Goal: Information Seeking & Learning: Stay updated

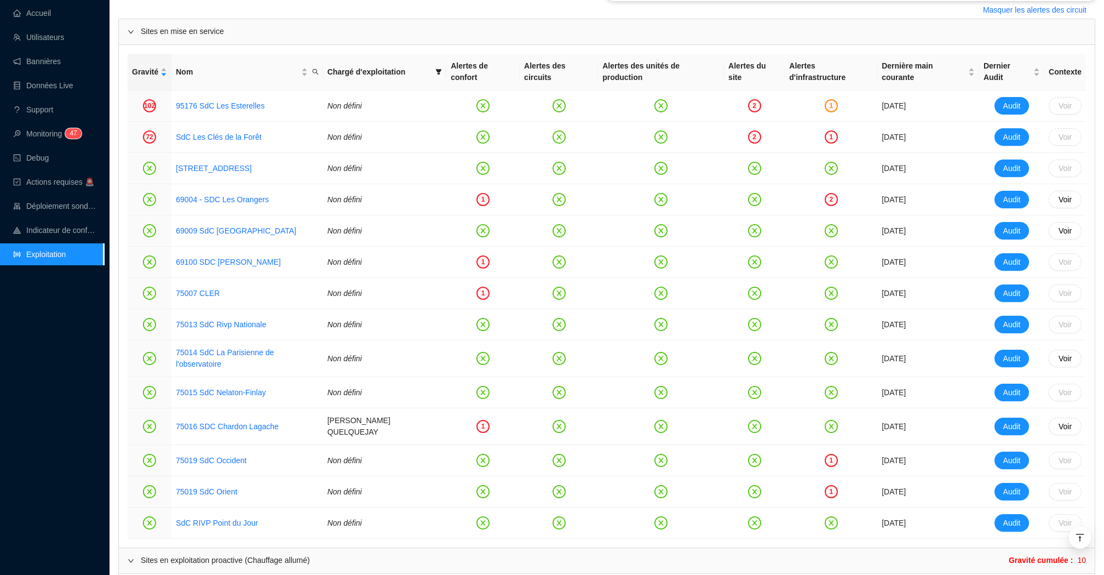
scroll to position [500, 0]
click at [233, 202] on link "69004 - SDC Les Orangers" at bounding box center [222, 199] width 93 height 12
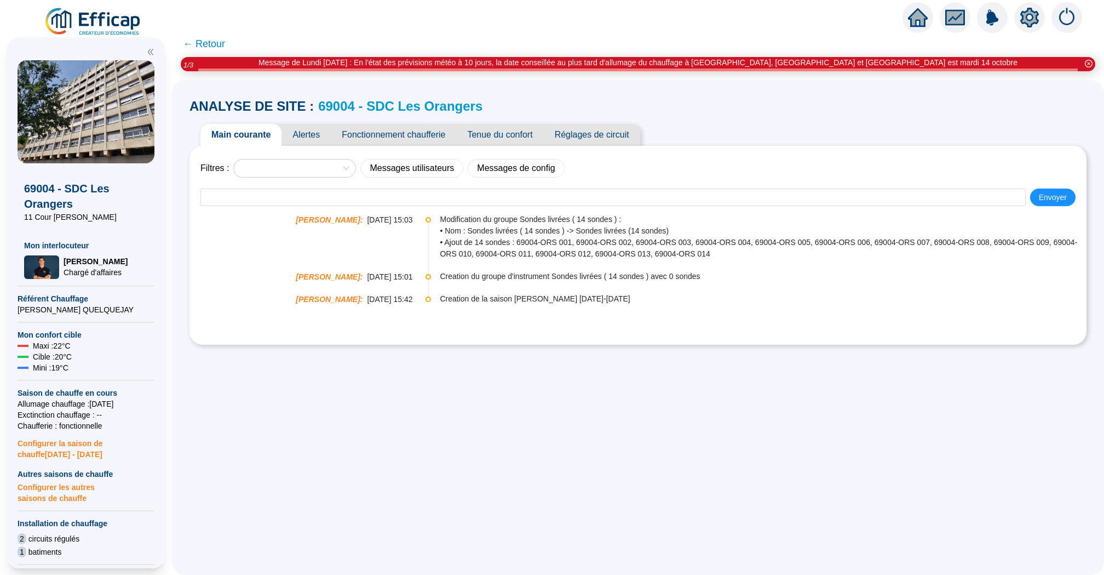
click at [318, 139] on span "Alertes" at bounding box center [306, 135] width 49 height 22
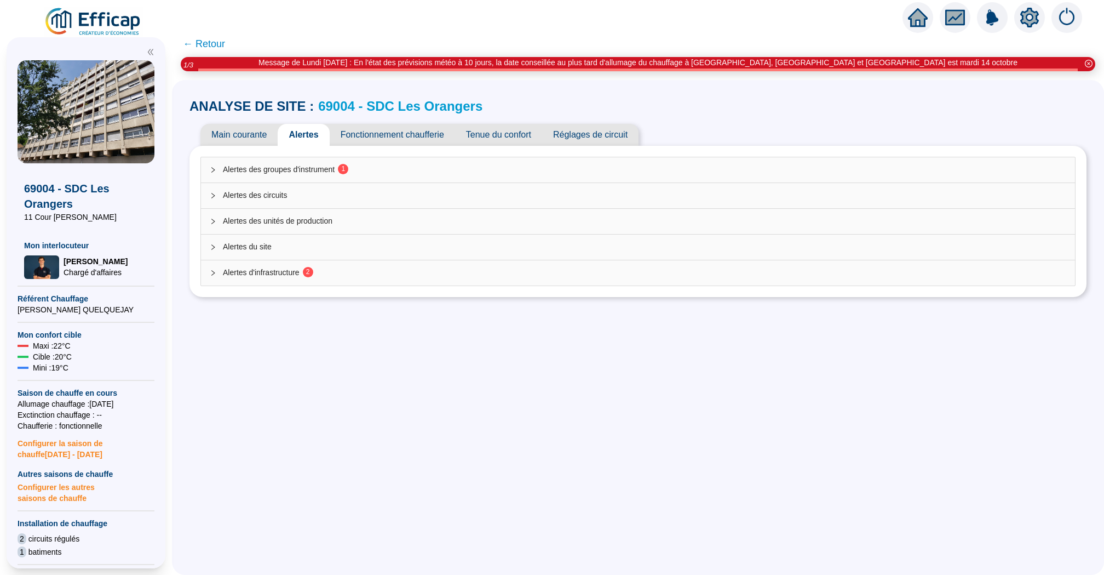
click at [324, 169] on span "Alertes des groupes d'instrument 1" at bounding box center [645, 170] width 844 height 12
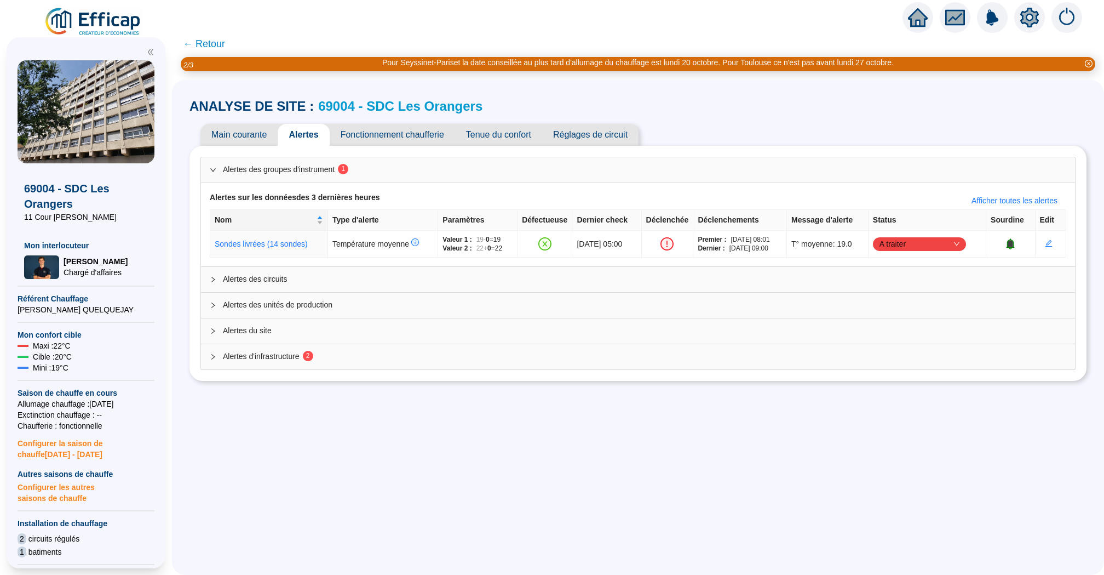
click at [241, 141] on span "Main courante" at bounding box center [238, 135] width 77 height 22
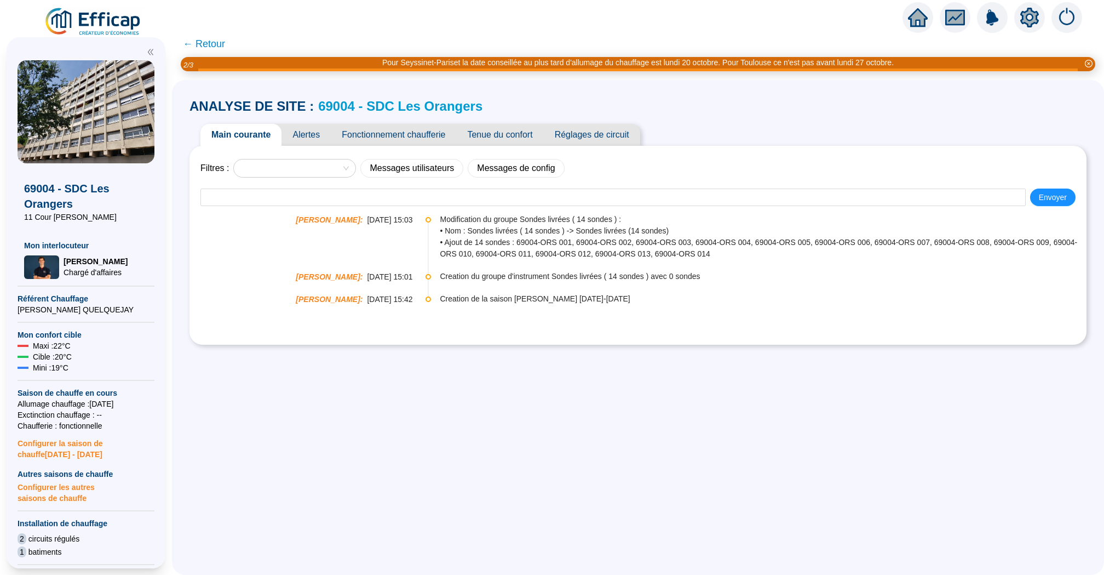
click at [309, 133] on span "Alertes" at bounding box center [306, 135] width 49 height 22
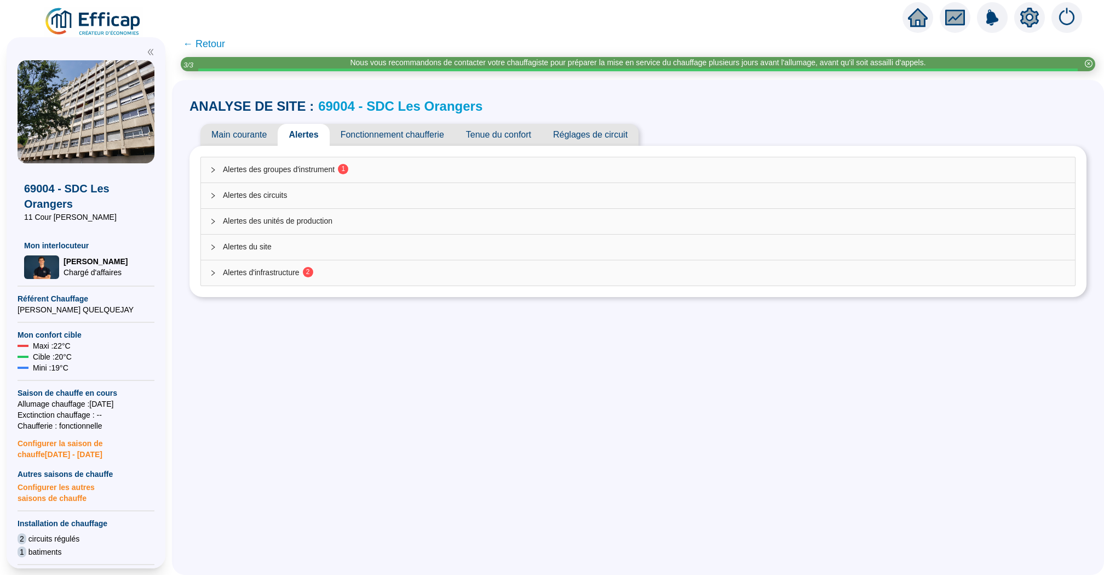
click at [470, 174] on span "Alertes des groupes d'instrument 1" at bounding box center [645, 170] width 844 height 12
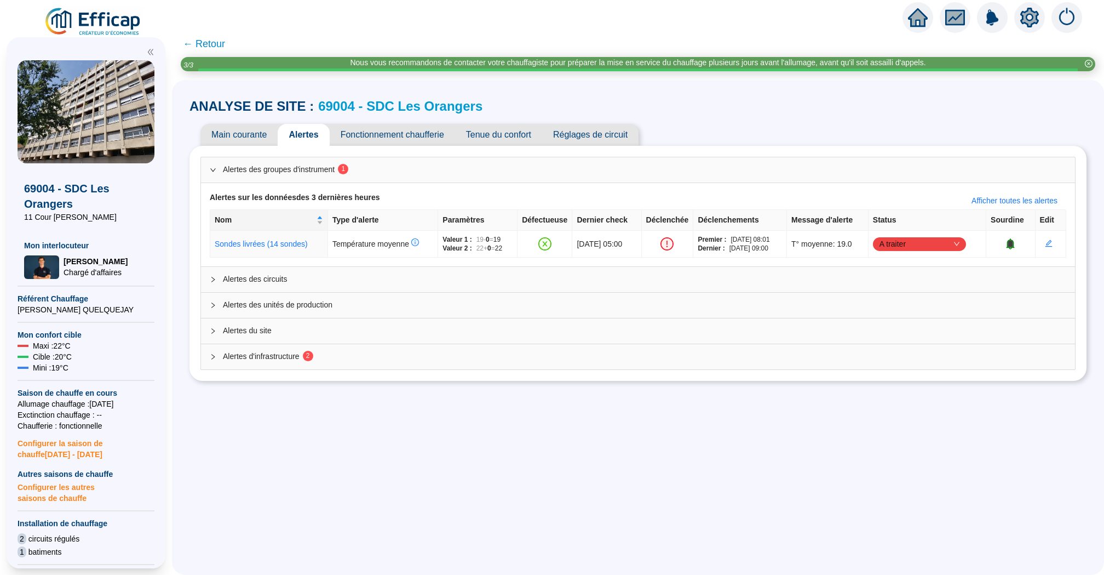
click at [377, 108] on link "69004 - SDC Les Orangers" at bounding box center [400, 106] width 164 height 15
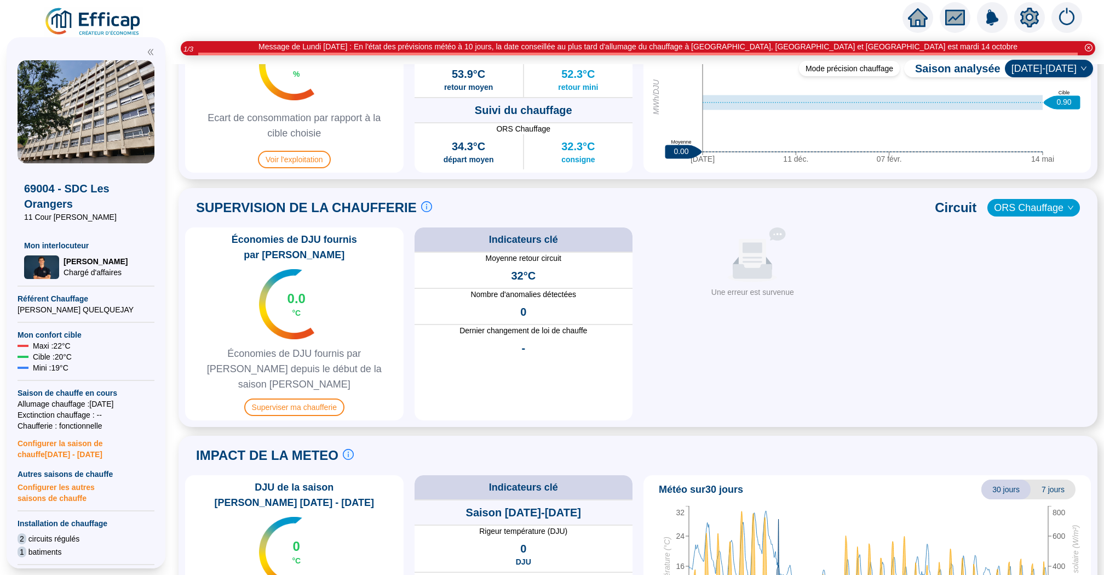
scroll to position [669, 0]
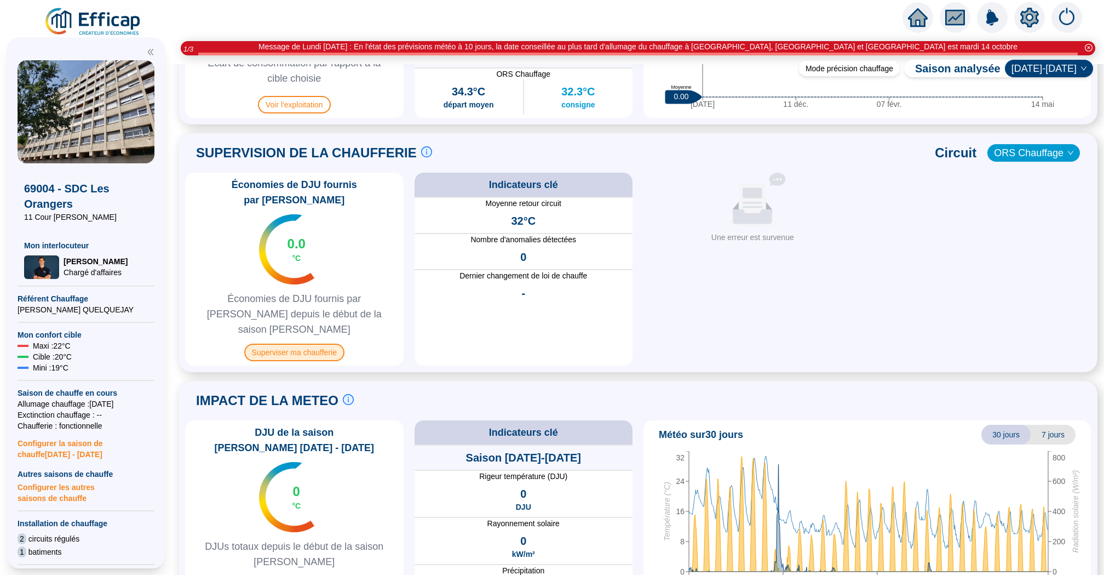
click at [297, 343] on span "Superviser ma chaufferie" at bounding box center [294, 352] width 100 height 18
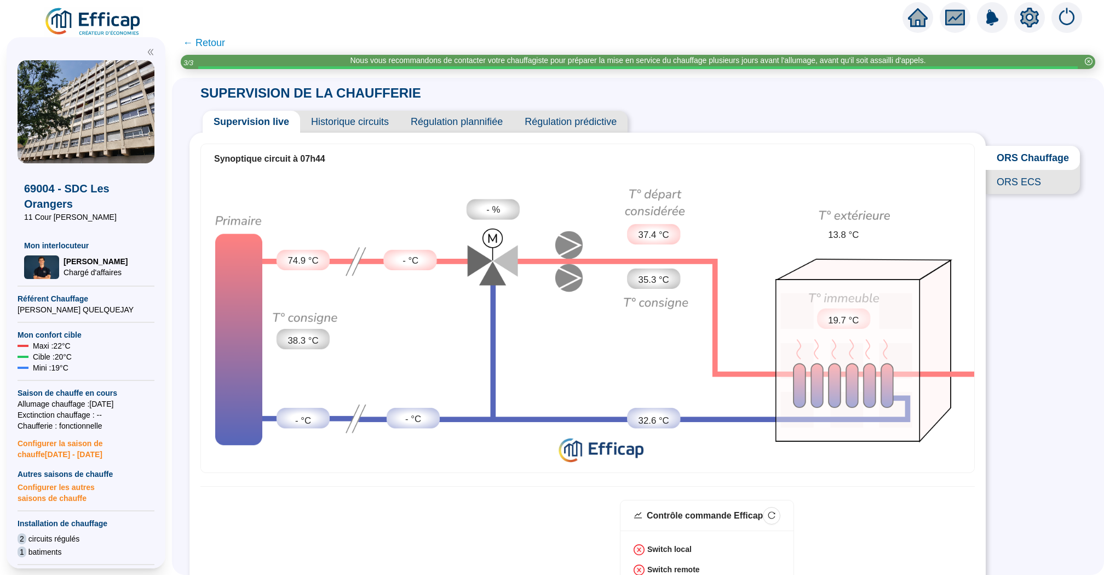
click at [344, 119] on span "Historique circuits" at bounding box center [350, 122] width 100 height 22
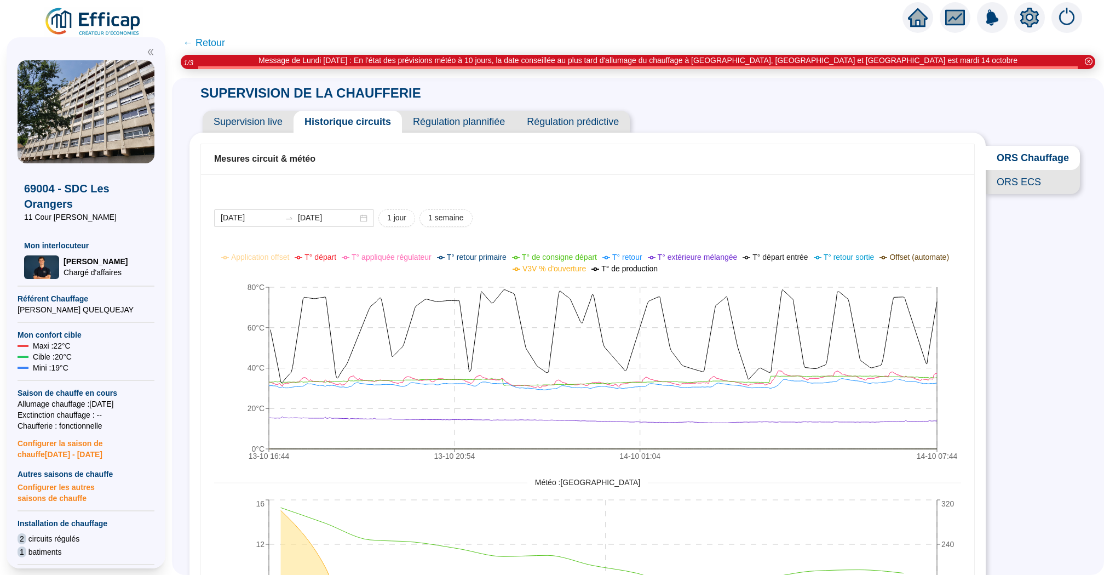
click at [249, 121] on span "Supervision live" at bounding box center [248, 122] width 91 height 22
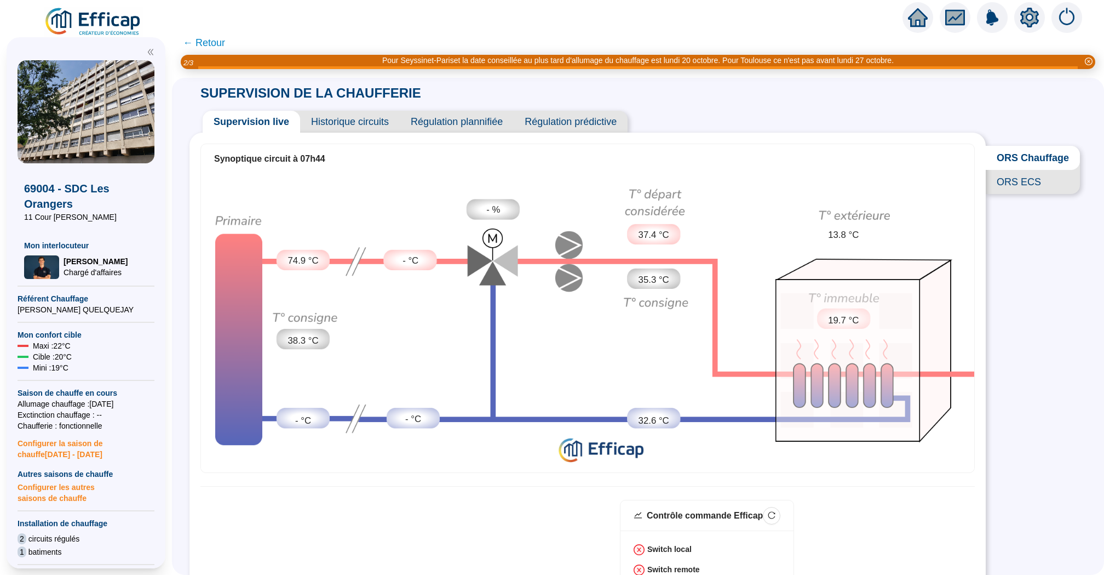
click at [339, 128] on span "Historique circuits" at bounding box center [350, 122] width 100 height 22
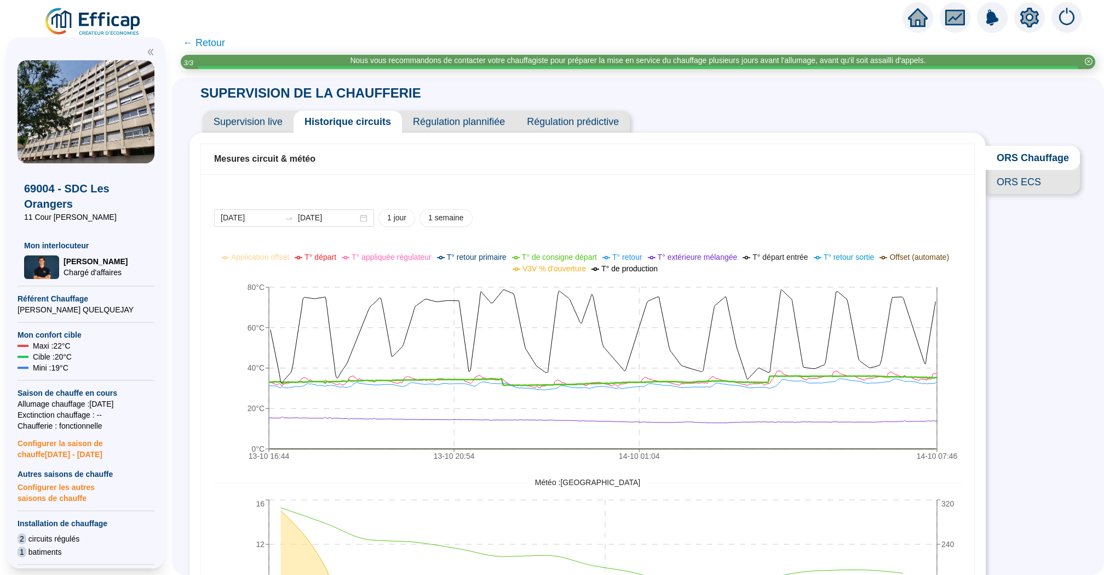
click at [233, 125] on span "Supervision live" at bounding box center [248, 122] width 91 height 22
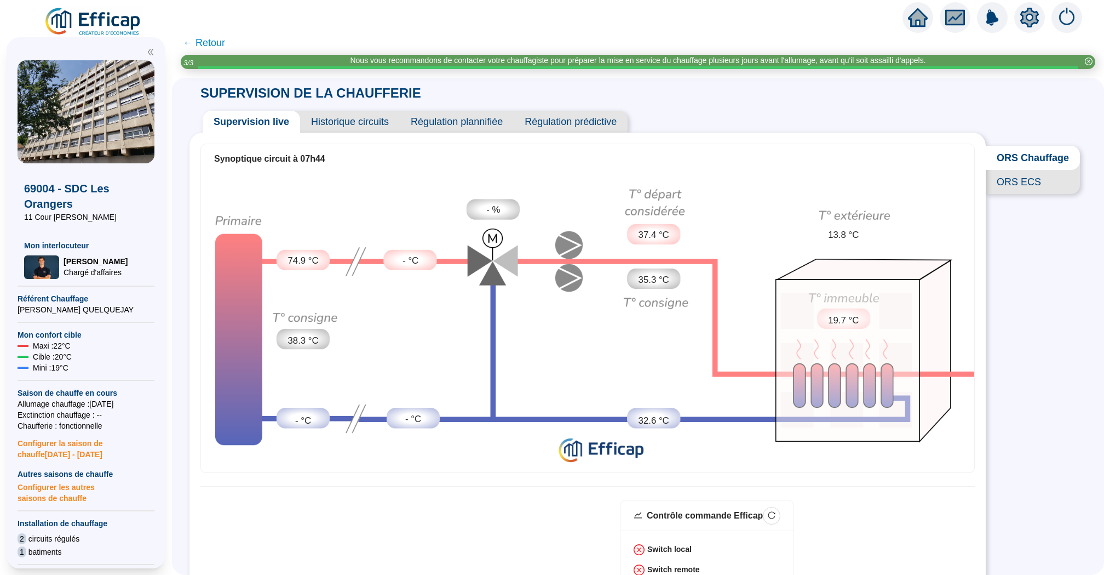
click at [213, 41] on span "← Retour" at bounding box center [204, 42] width 42 height 15
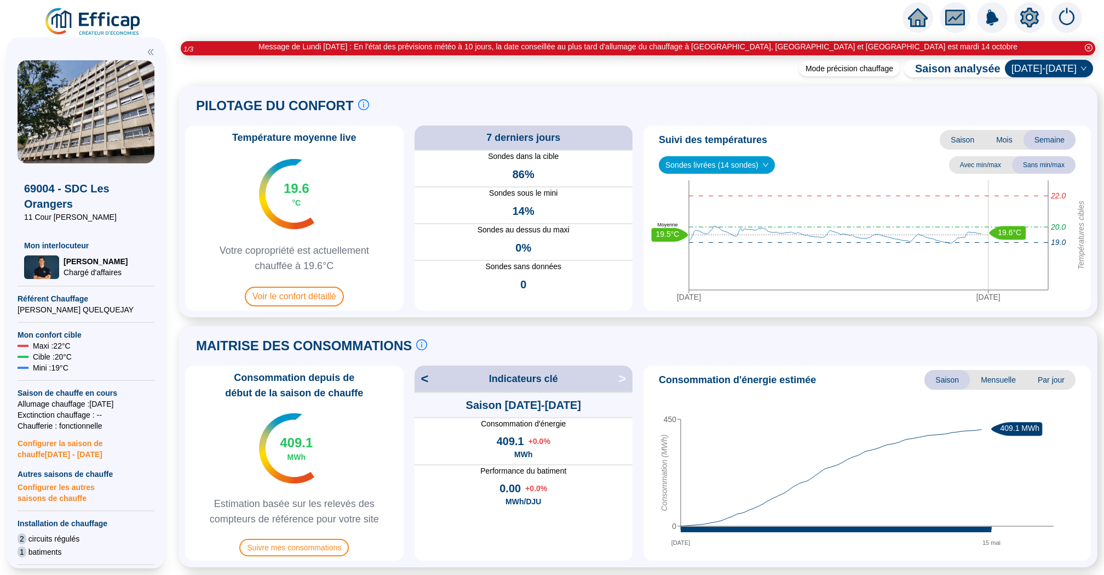
click at [920, 21] on icon "home" at bounding box center [918, 17] width 20 height 19
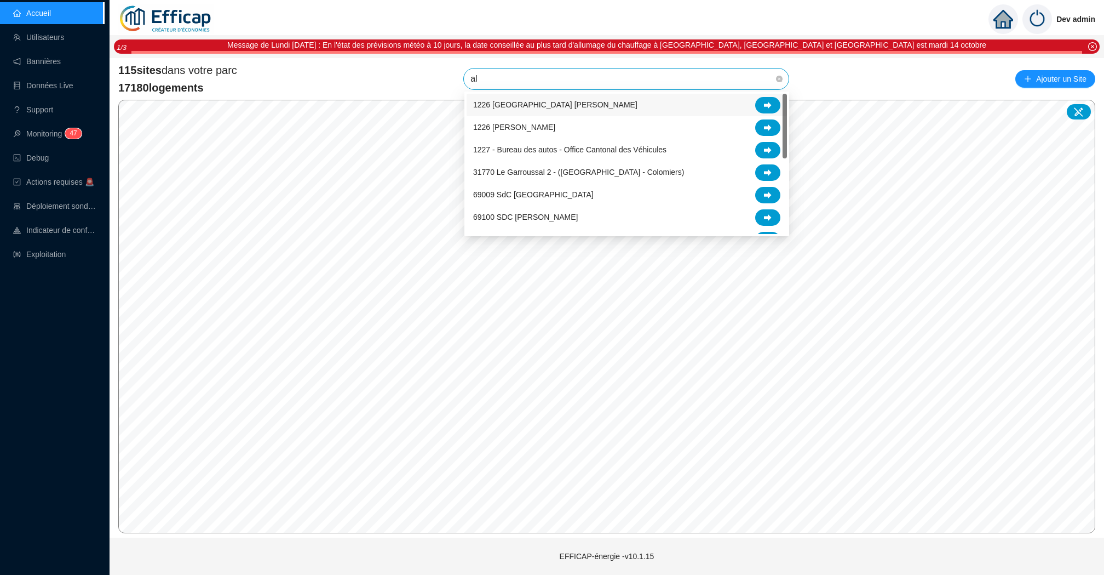
type input "alb"
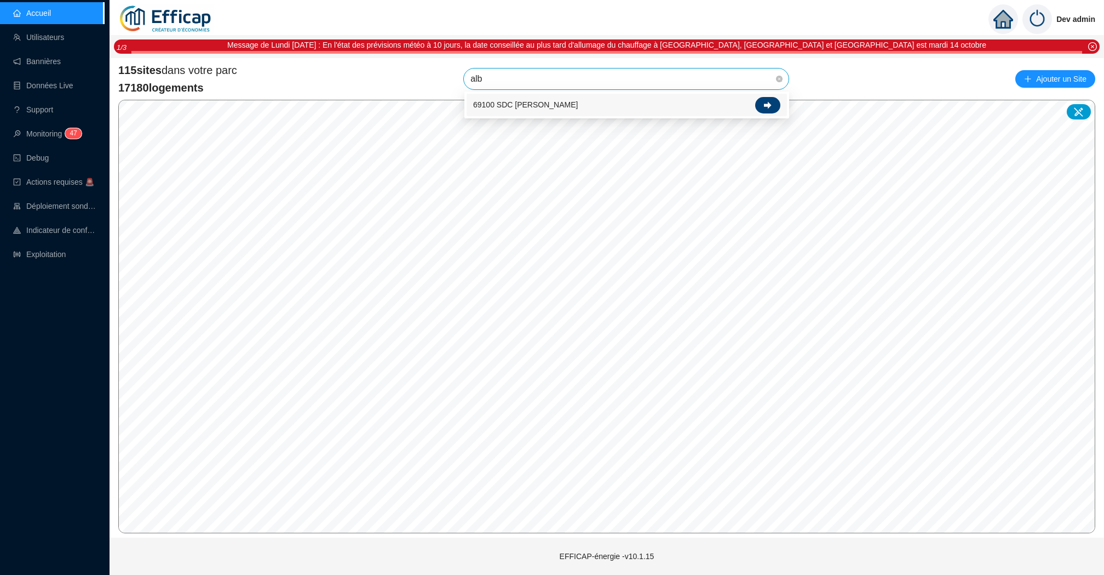
click at [772, 109] on div at bounding box center [767, 105] width 25 height 16
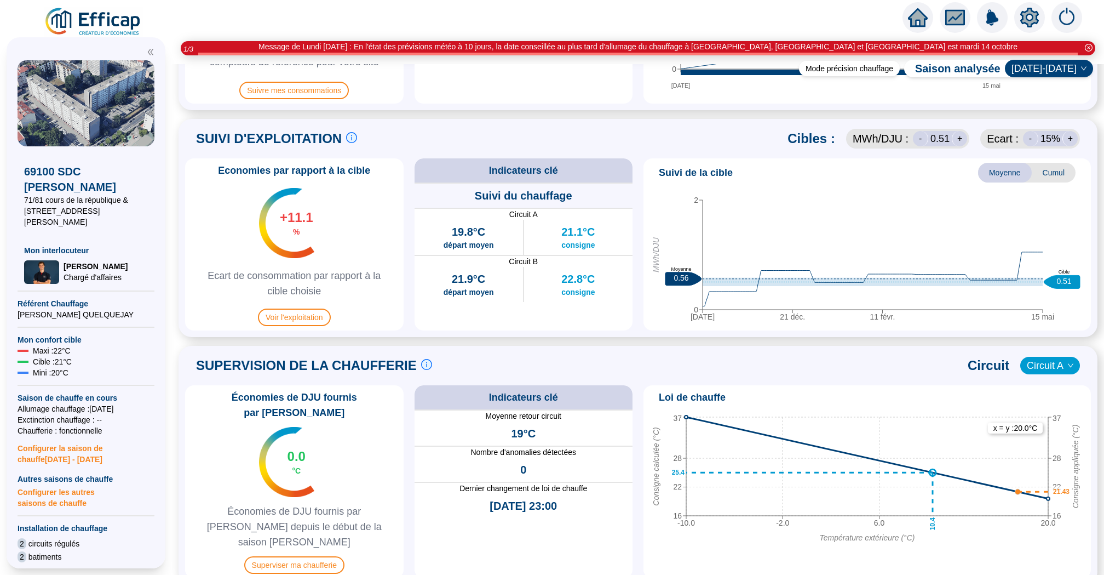
scroll to position [549, 0]
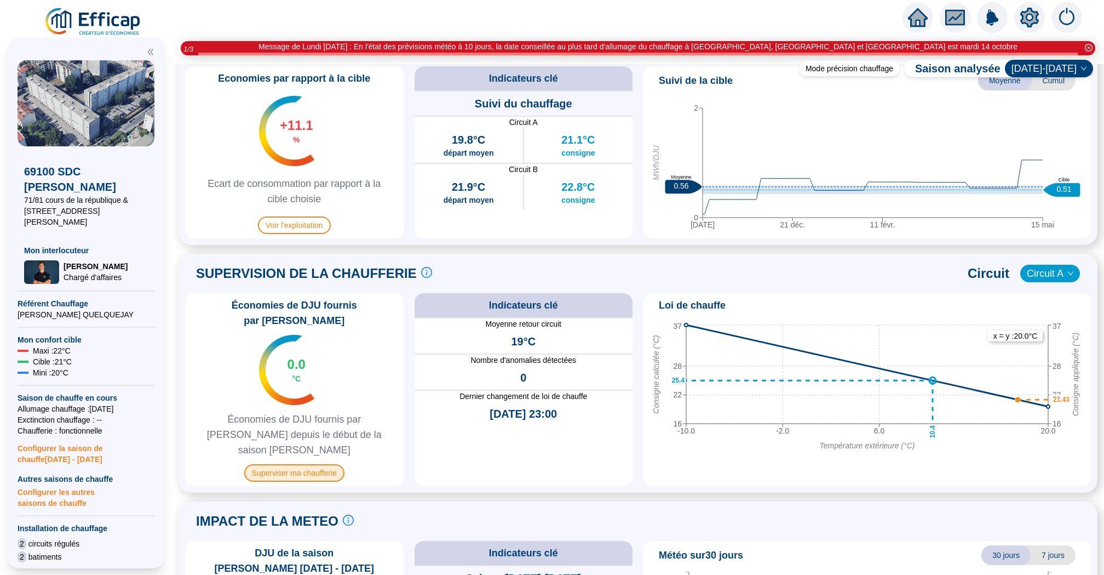
click at [300, 464] on span "Superviser ma chaufferie" at bounding box center [294, 473] width 100 height 18
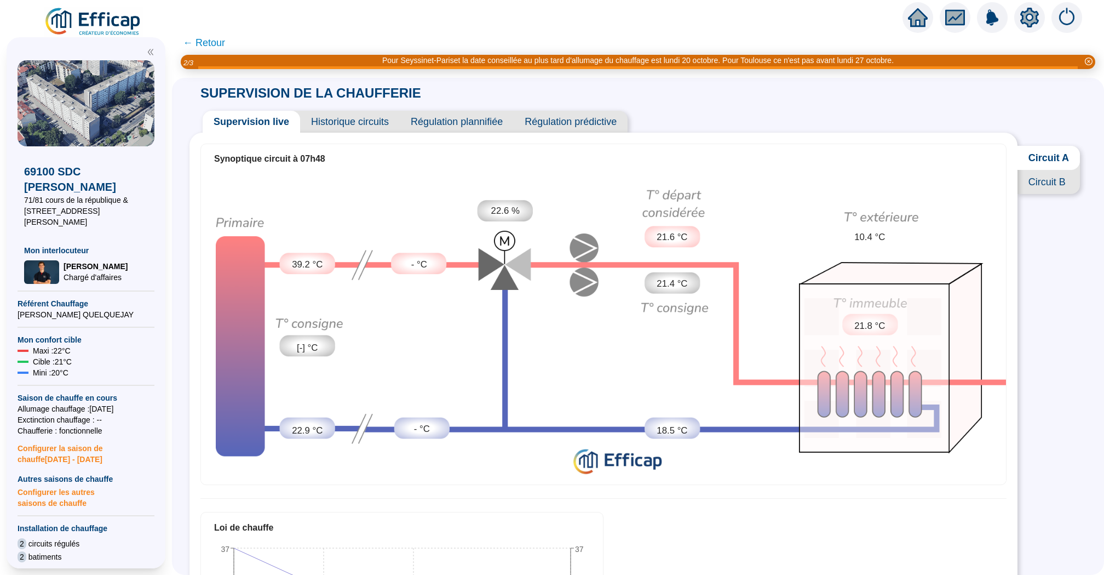
click at [339, 119] on span "Historique circuits" at bounding box center [350, 122] width 100 height 22
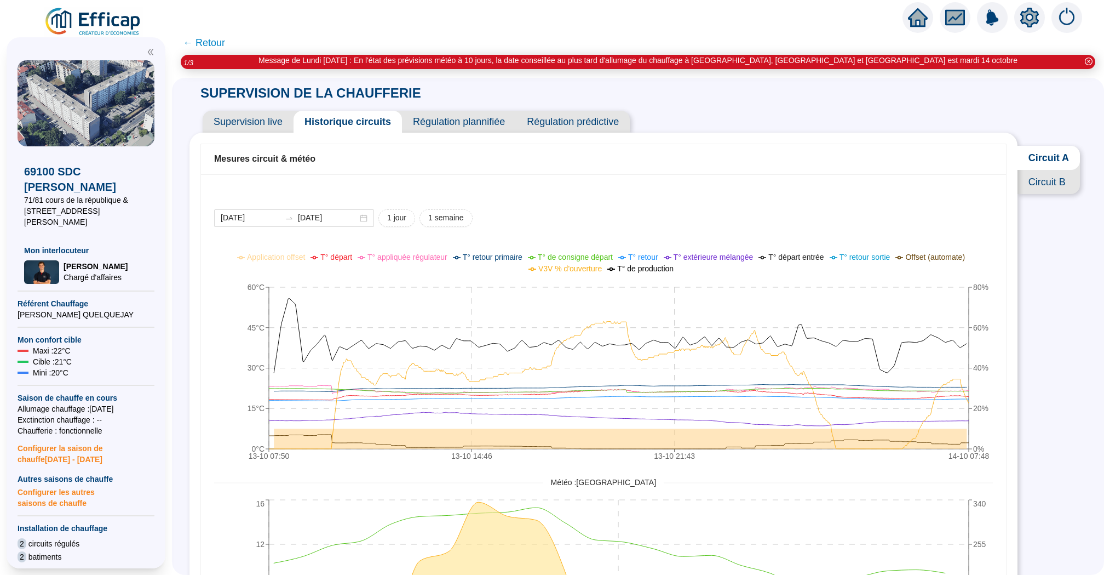
click at [1039, 180] on span "Circuit B" at bounding box center [1049, 182] width 62 height 24
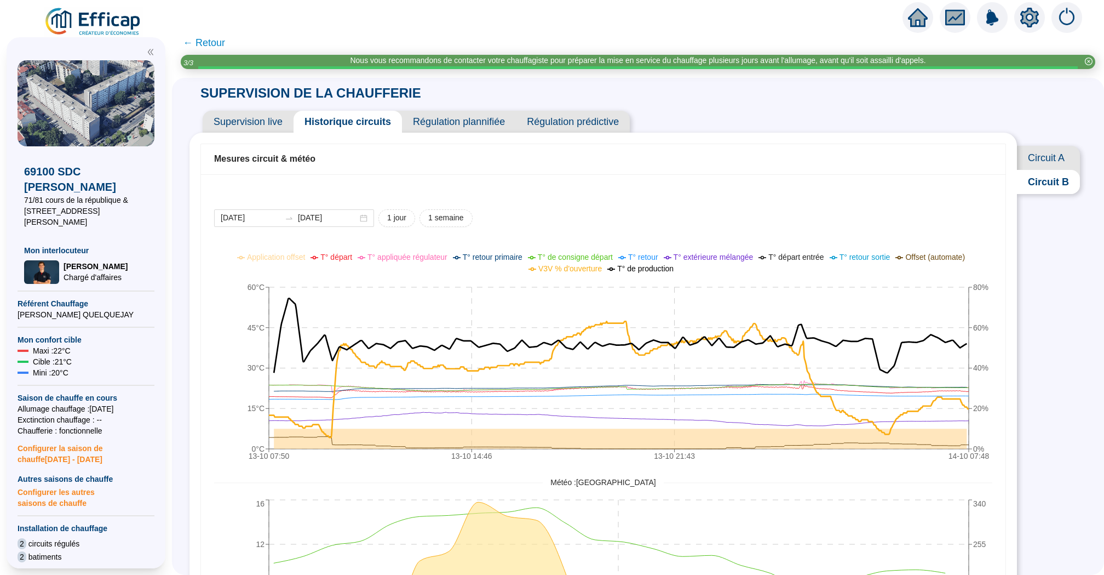
click at [235, 117] on span "Supervision live" at bounding box center [248, 122] width 91 height 22
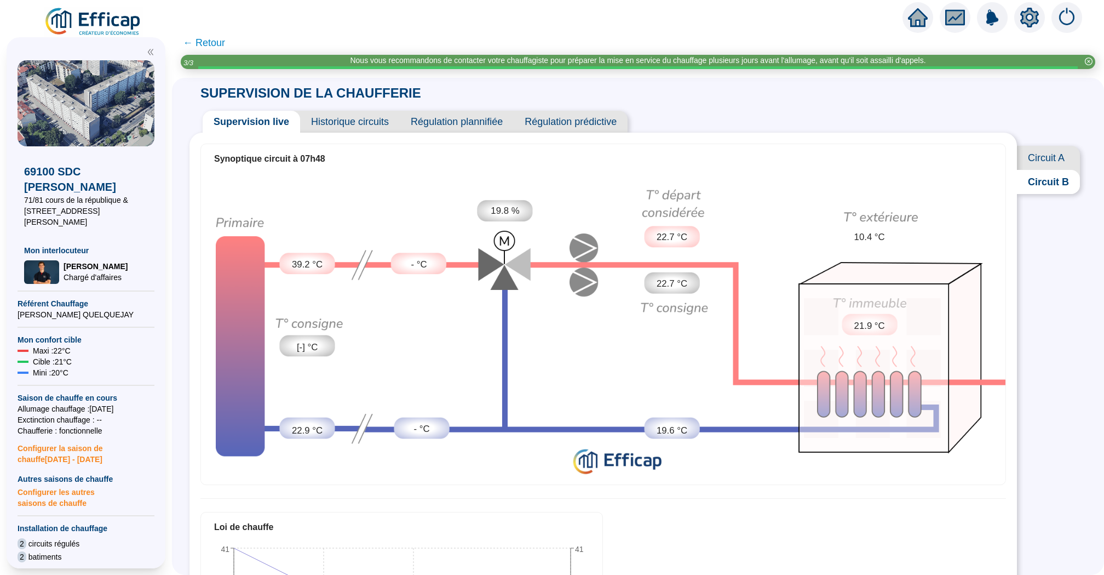
click at [215, 44] on span "← Retour" at bounding box center [204, 42] width 42 height 15
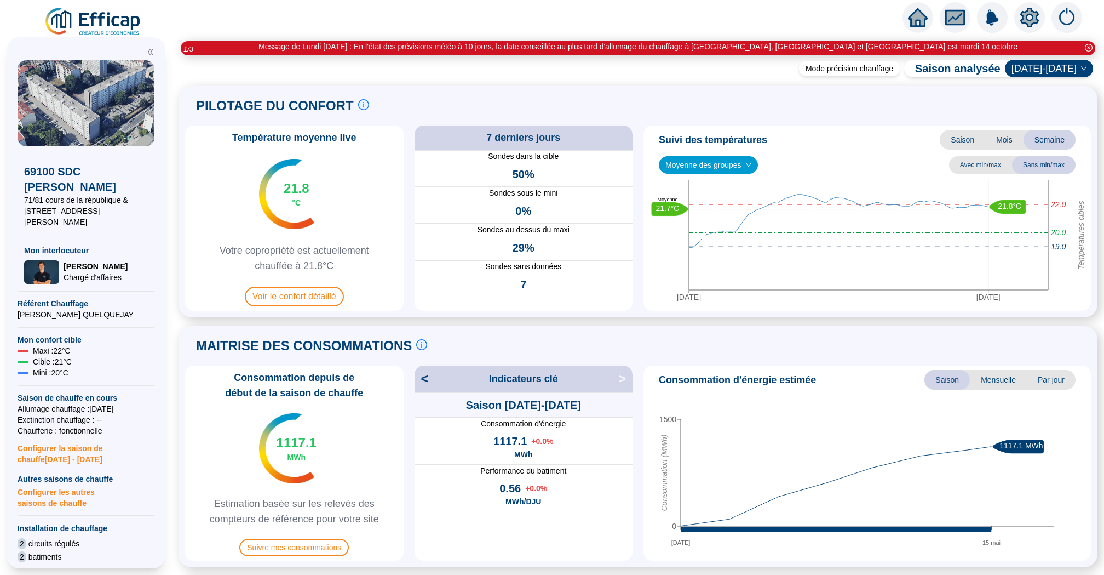
click at [690, 168] on span "Moyenne des groupes" at bounding box center [709, 165] width 86 height 16
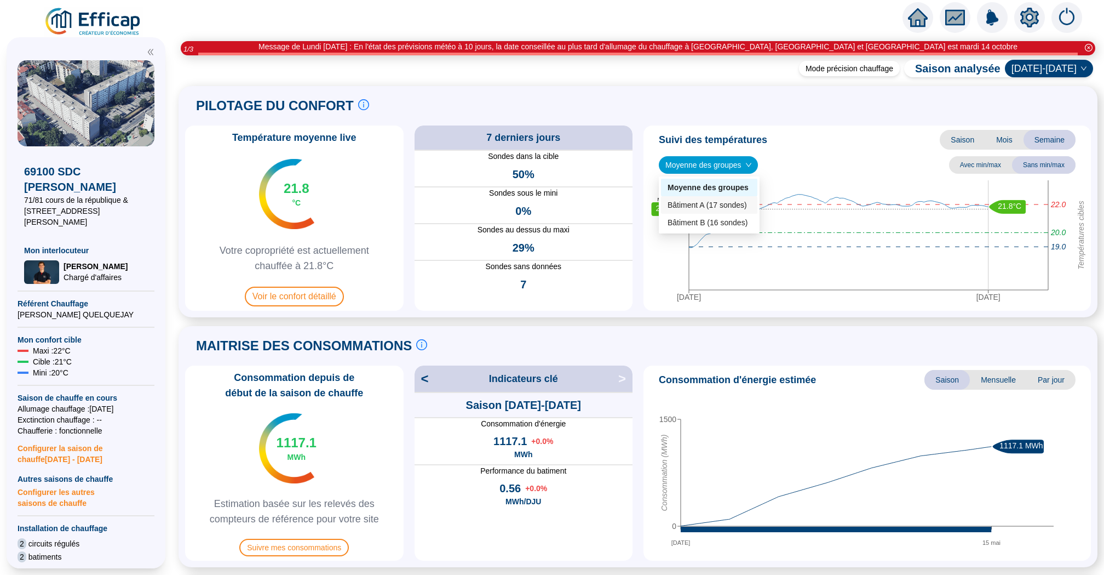
click at [715, 207] on div "Bâtiment A (17 sondes)" at bounding box center [709, 205] width 83 height 12
click at [721, 160] on span "Bâtiment A (17 sondes)" at bounding box center [710, 165] width 89 height 16
click at [715, 213] on div "Moyenne des groupes Bâtiment A (17 sondes) Bâtiment B (16 sondes)" at bounding box center [711, 205] width 100 height 53
click at [720, 219] on div "Bâtiment B (16 sondes)" at bounding box center [711, 223] width 87 height 12
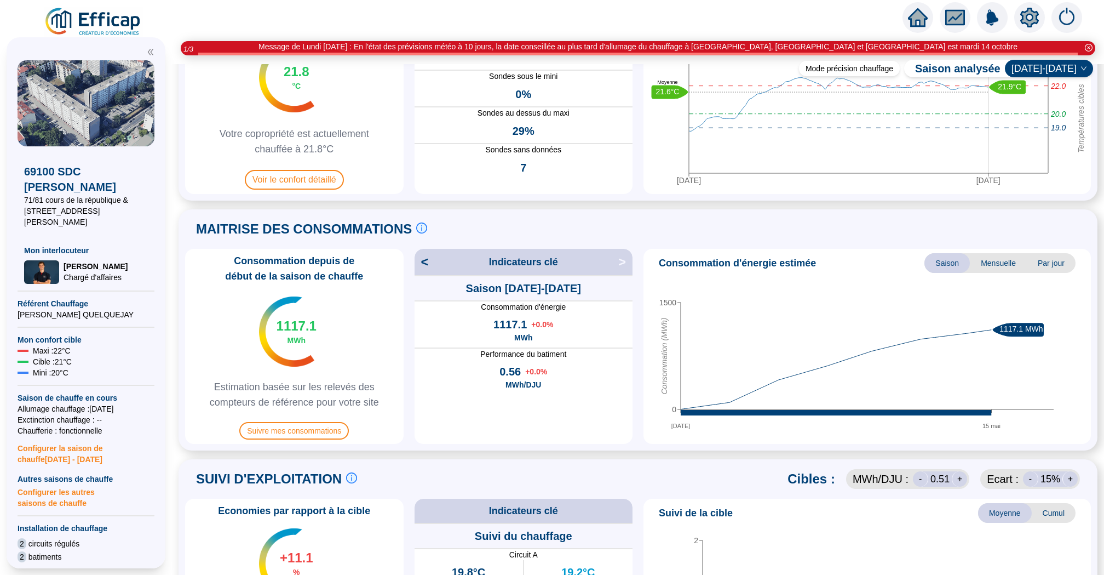
scroll to position [110, 0]
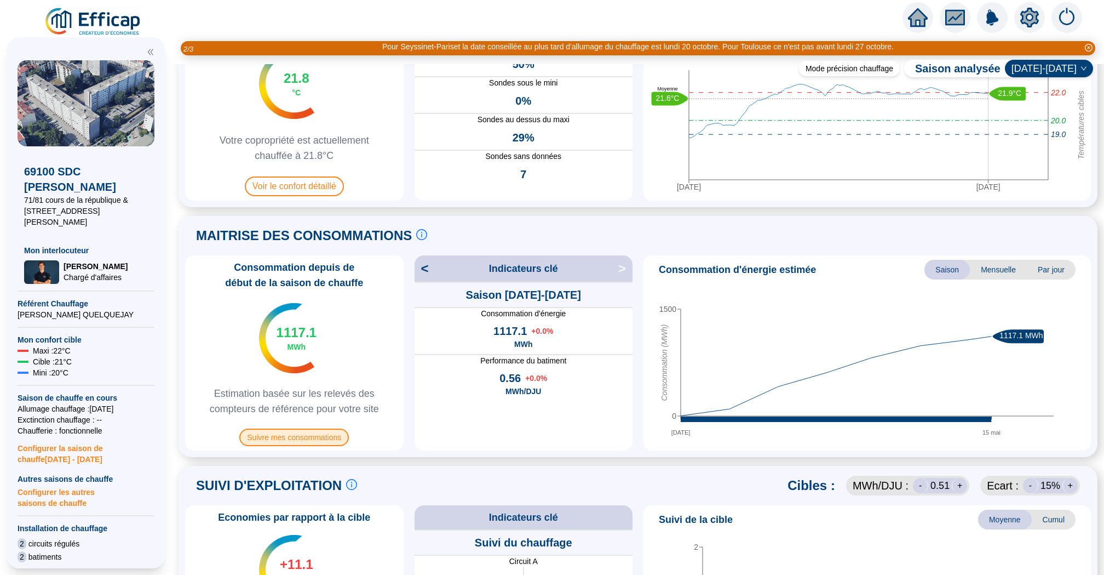
click at [306, 437] on span "Suivre mes consommations" at bounding box center [294, 437] width 110 height 18
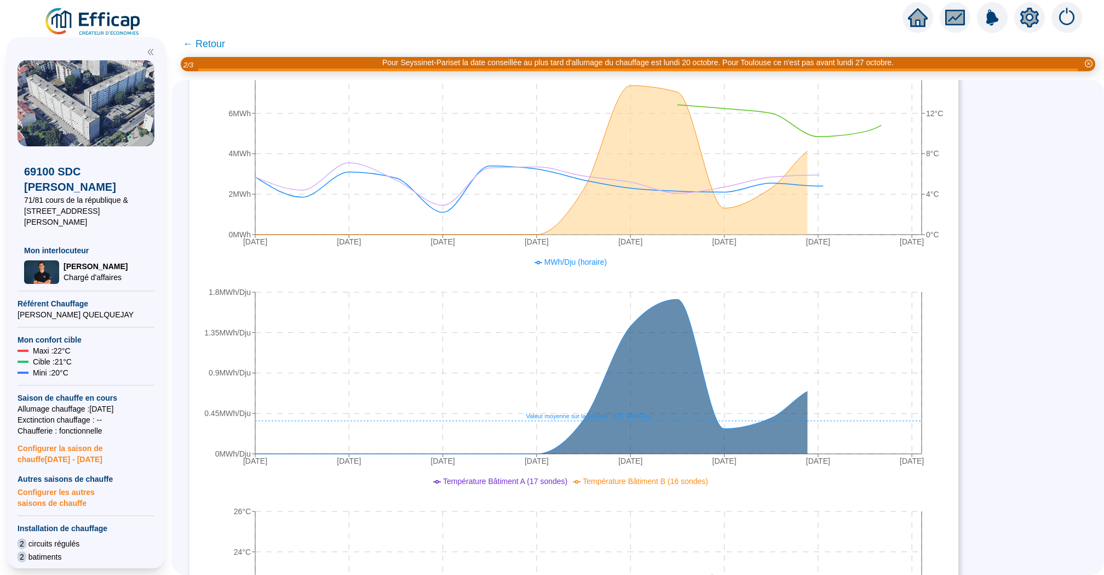
scroll to position [415, 0]
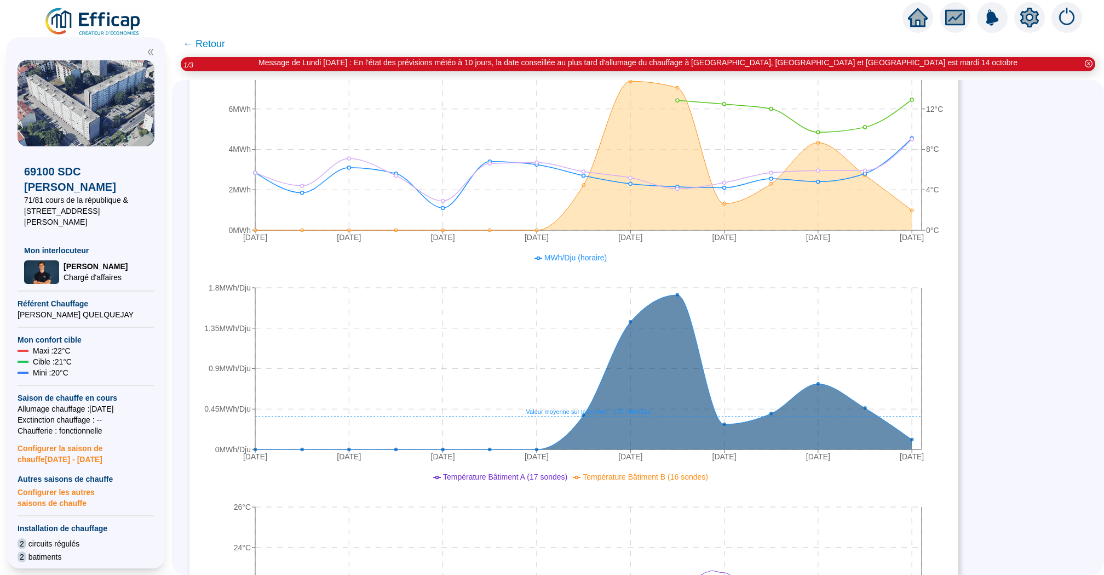
click at [205, 43] on span "← Retour" at bounding box center [204, 43] width 42 height 15
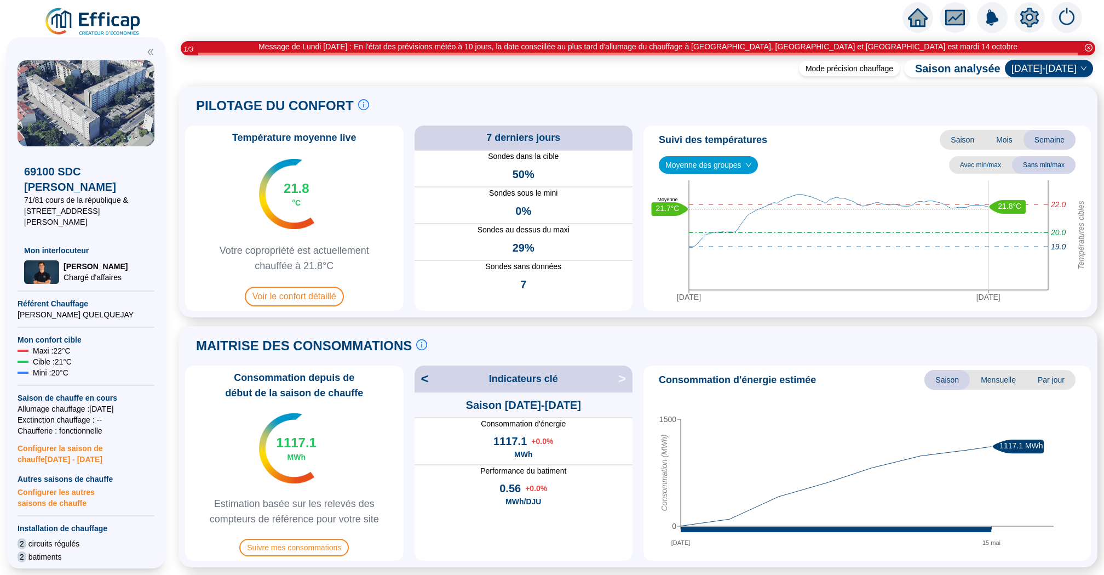
click at [911, 20] on icon "home" at bounding box center [918, 17] width 20 height 19
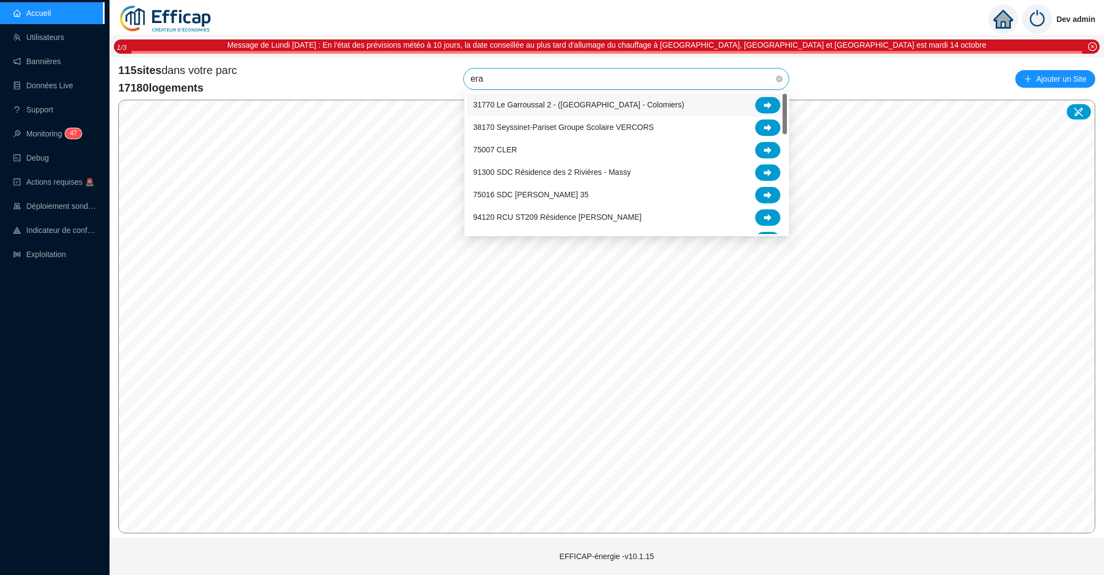
type input "erab"
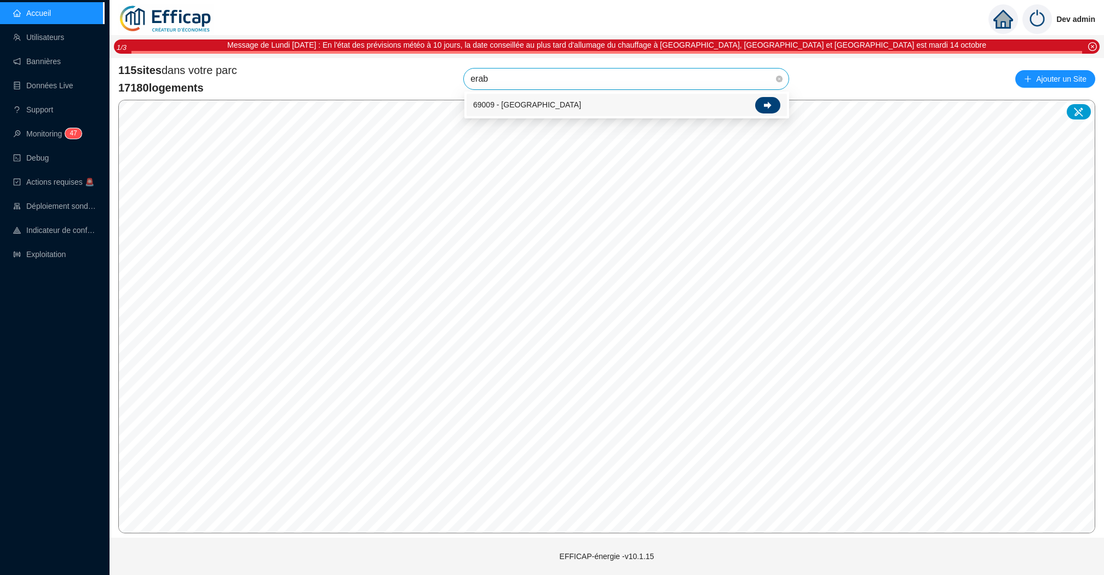
click at [770, 106] on icon at bounding box center [768, 105] width 8 height 8
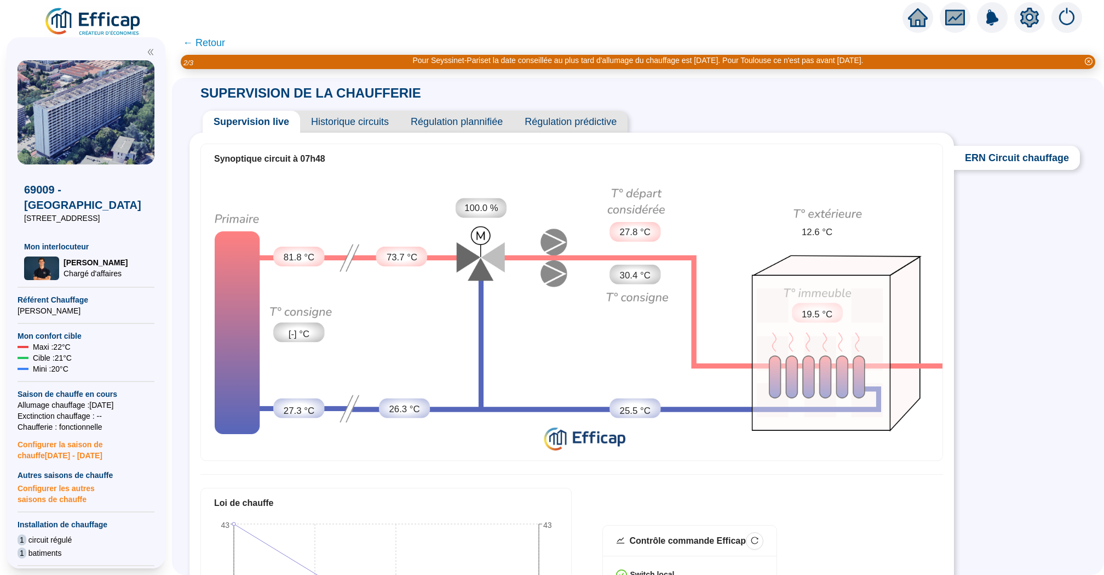
click at [342, 126] on span "Historique circuits" at bounding box center [350, 122] width 100 height 22
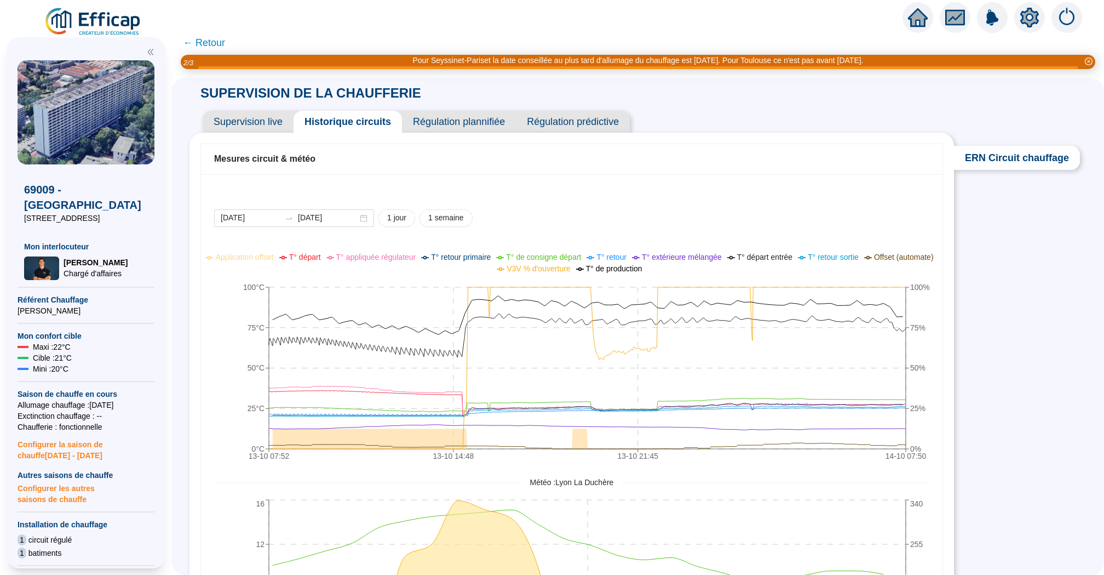
click at [215, 44] on span "← Retour" at bounding box center [204, 42] width 42 height 15
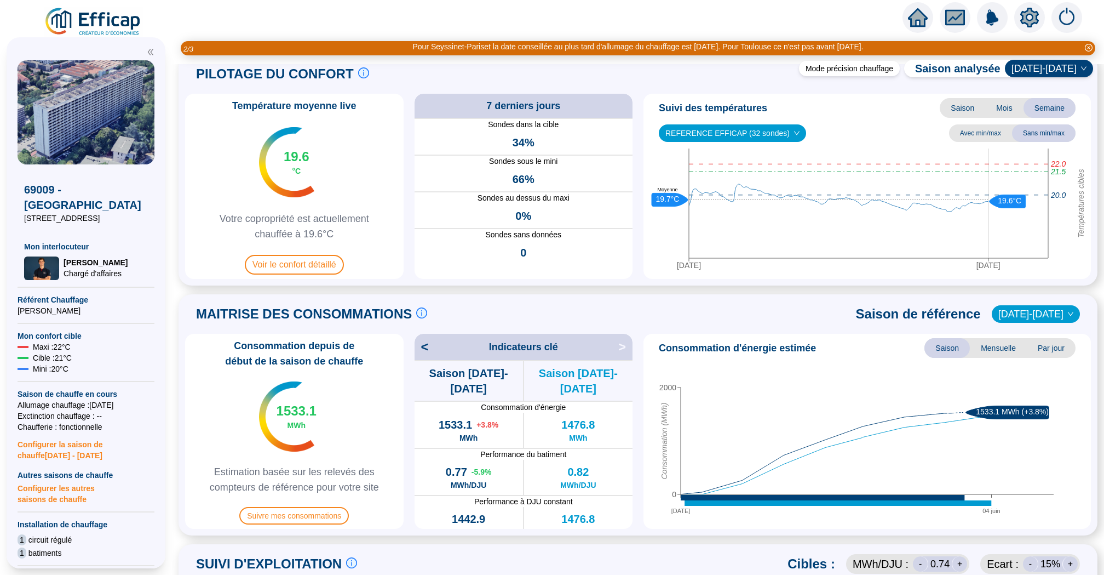
scroll to position [31, 0]
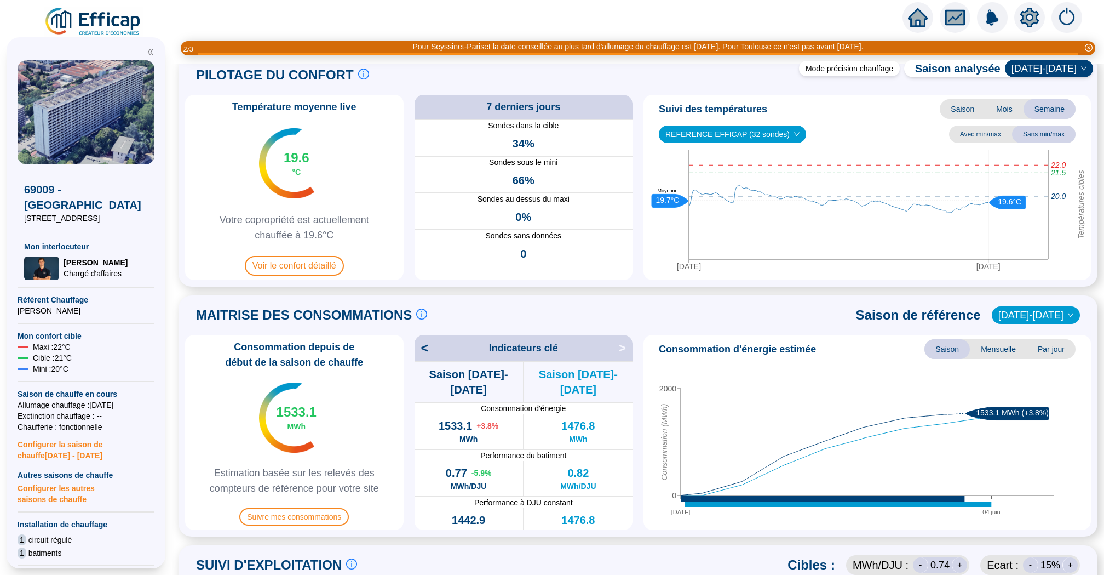
click at [910, 21] on icon "home" at bounding box center [918, 17] width 20 height 19
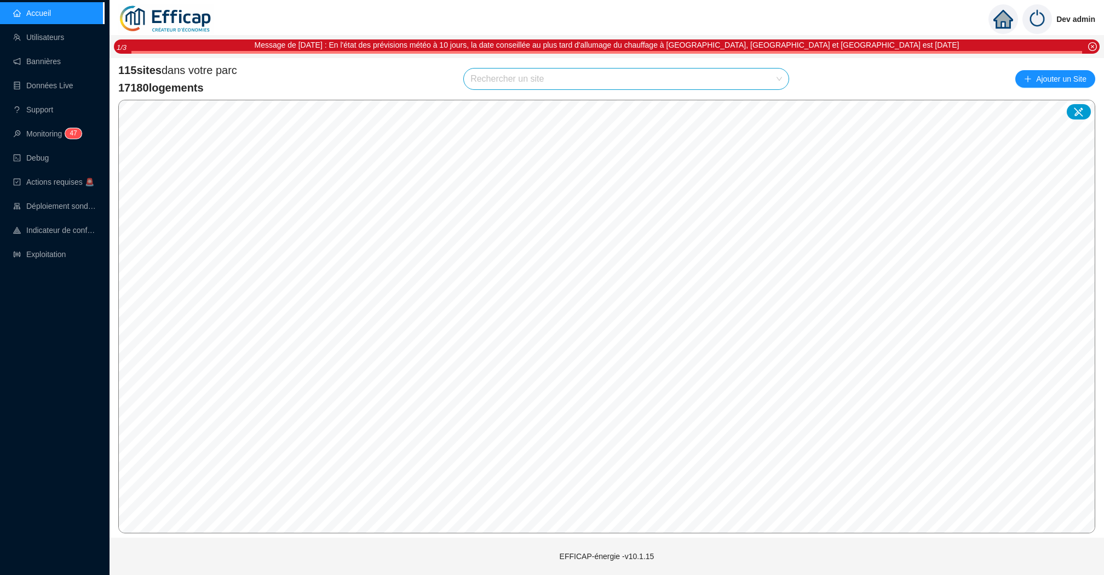
click at [51, 265] on ul "Accueil Utilisateurs Bannières Données Live Support Monitoring 4 7 Debug Action…" at bounding box center [52, 133] width 104 height 267
click at [51, 250] on link "Exploitation" at bounding box center [39, 254] width 53 height 9
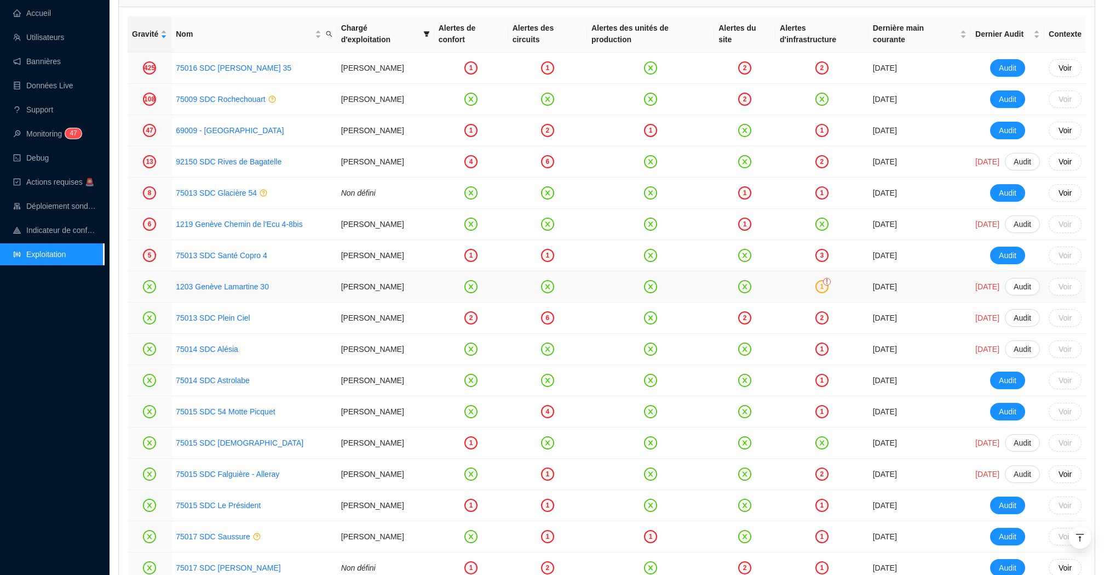
scroll to position [1410, 0]
click at [738, 105] on div "2" at bounding box center [744, 98] width 13 height 13
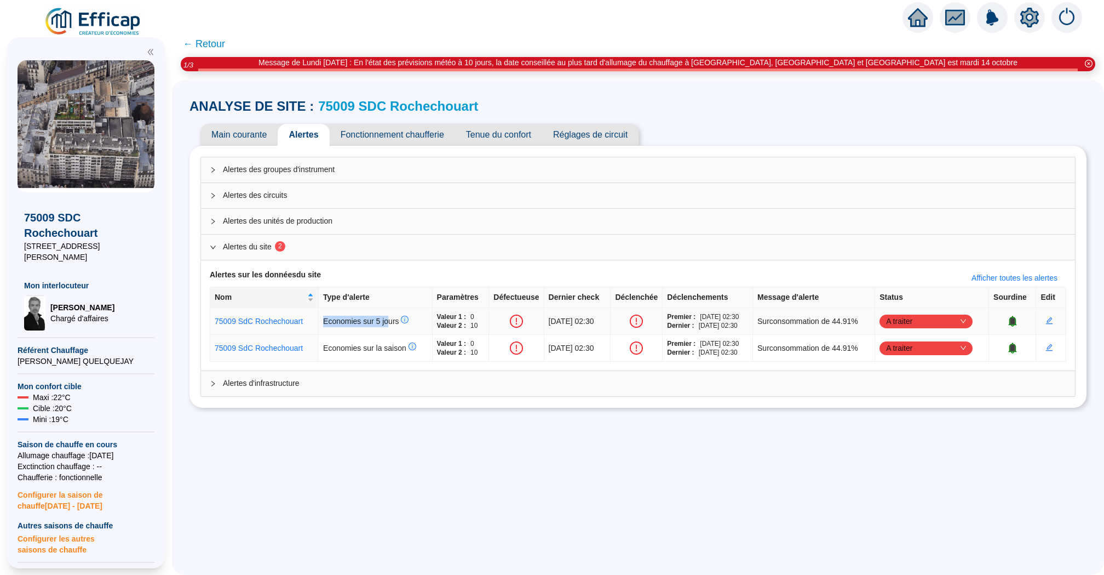
drag, startPoint x: 385, startPoint y: 320, endPoint x: 320, endPoint y: 320, distance: 64.6
click at [323, 320] on span "Economies sur 5 jours" at bounding box center [365, 321] width 85 height 9
click at [358, 340] on td "Economies sur la saison" at bounding box center [376, 348] width 114 height 27
drag, startPoint x: 341, startPoint y: 340, endPoint x: 398, endPoint y: 343, distance: 57.6
click at [399, 341] on td "Economies sur la saison" at bounding box center [376, 348] width 114 height 27
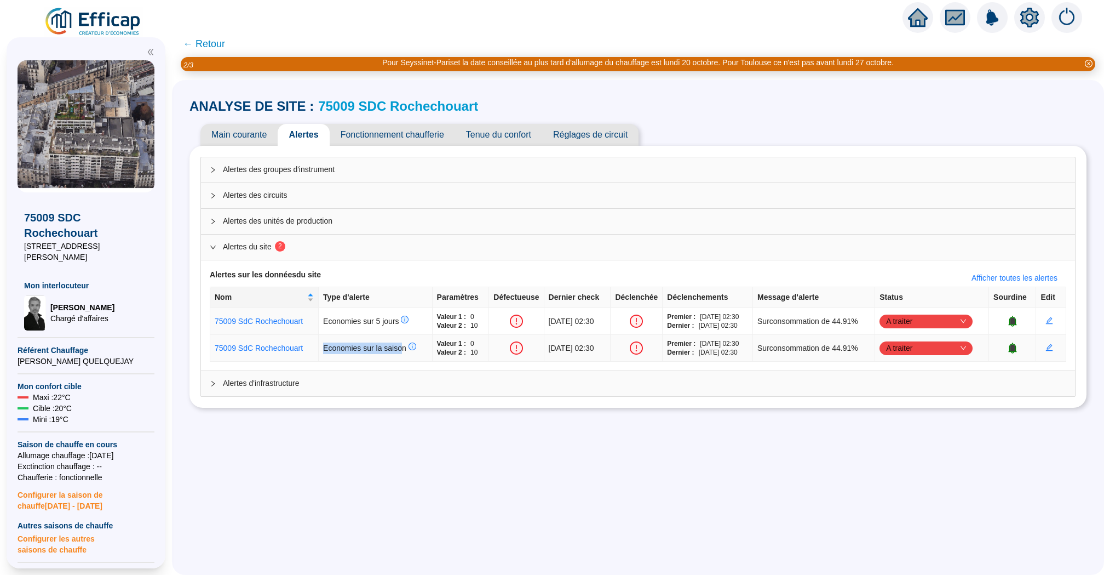
click at [382, 349] on span "Economies sur la saison" at bounding box center [369, 347] width 93 height 9
drag, startPoint x: 800, startPoint y: 320, endPoint x: 848, endPoint y: 320, distance: 48.2
click at [849, 320] on span "Surconsommation de 44.91%" at bounding box center [808, 322] width 101 height 12
click at [345, 99] on link "75009 SDC Rochechouart" at bounding box center [398, 106] width 160 height 15
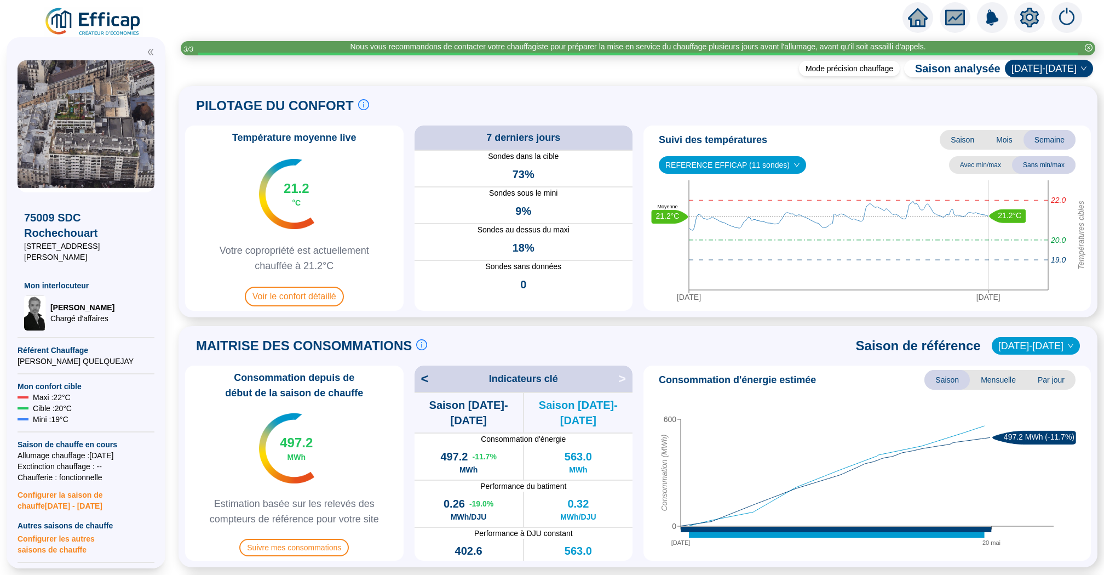
click at [917, 11] on icon "home" at bounding box center [918, 17] width 20 height 15
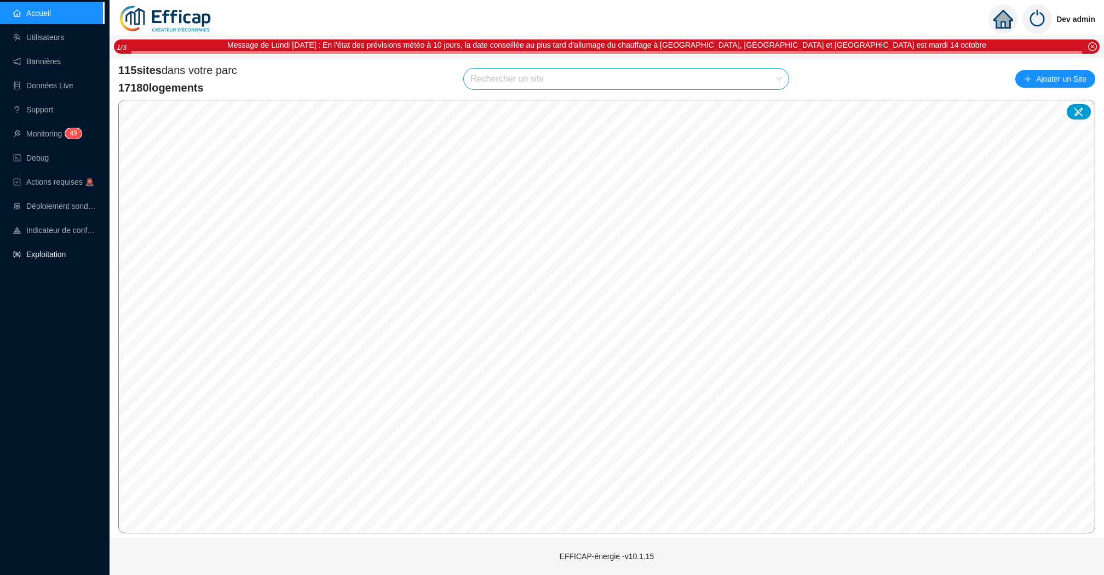
click at [66, 255] on link "Exploitation" at bounding box center [39, 254] width 53 height 9
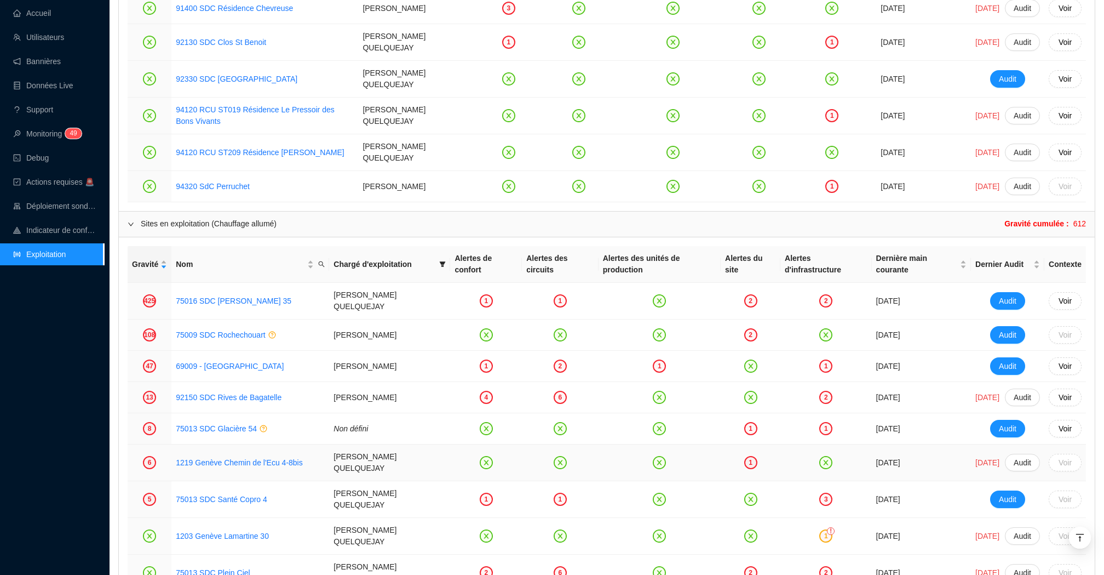
scroll to position [1019, 0]
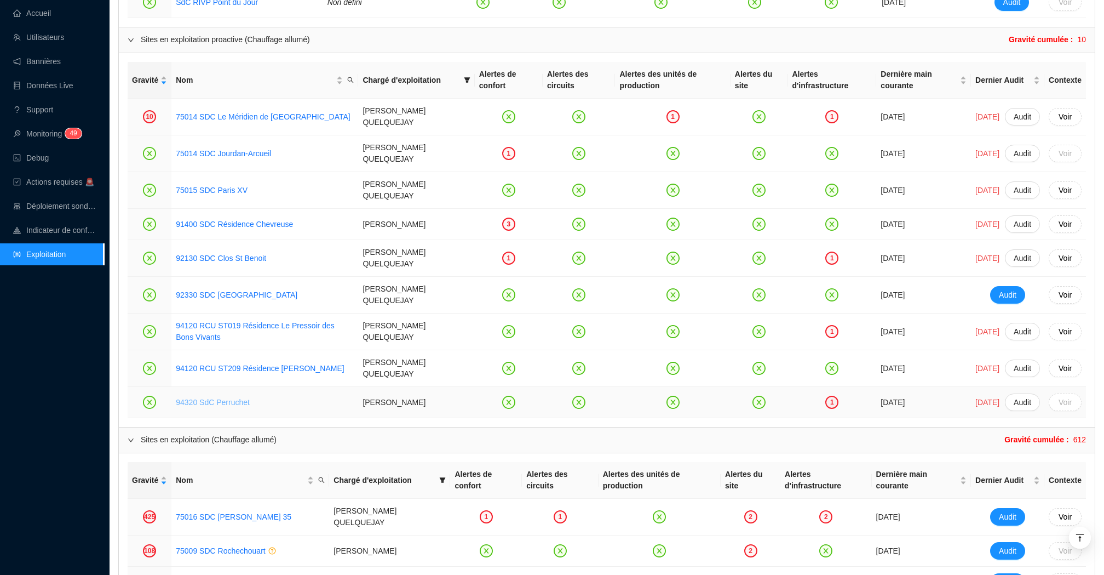
click at [220, 398] on link "94320 SdC Perruchet" at bounding box center [213, 402] width 74 height 9
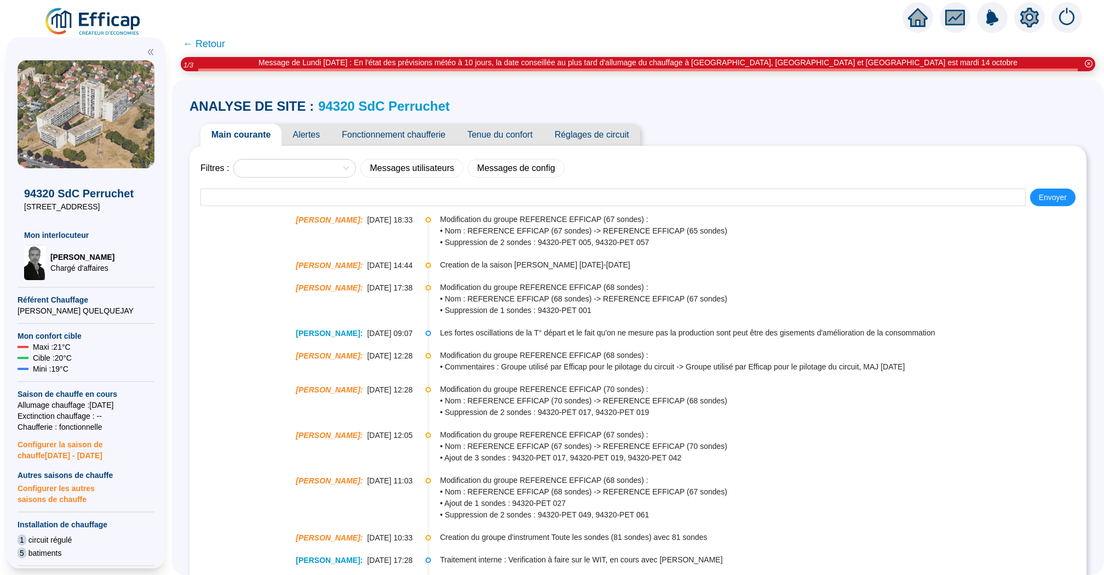
click at [340, 100] on link "94320 SdC Perruchet" at bounding box center [383, 106] width 131 height 15
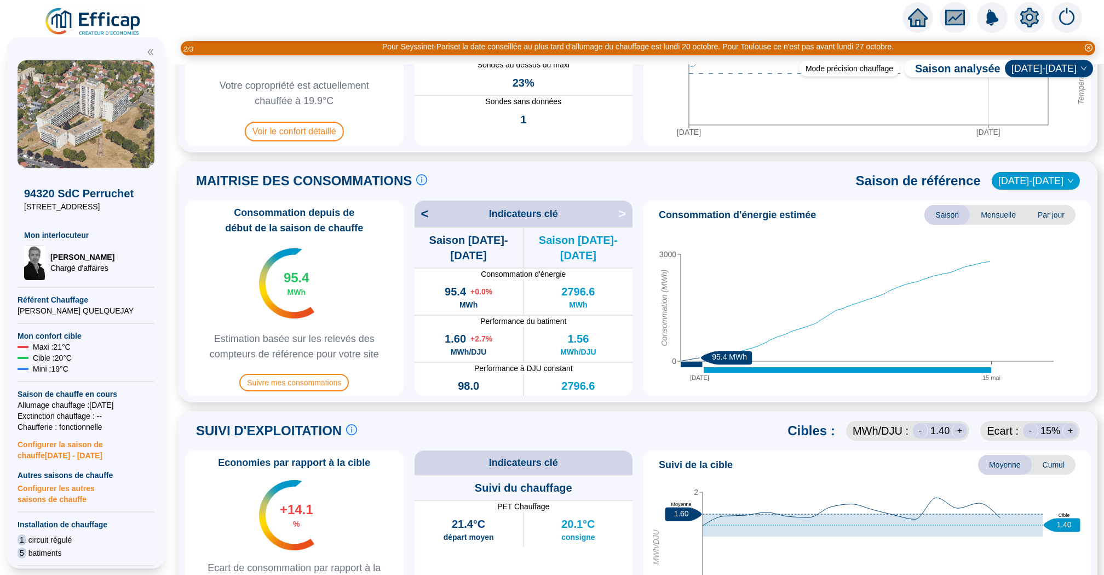
scroll to position [160, 0]
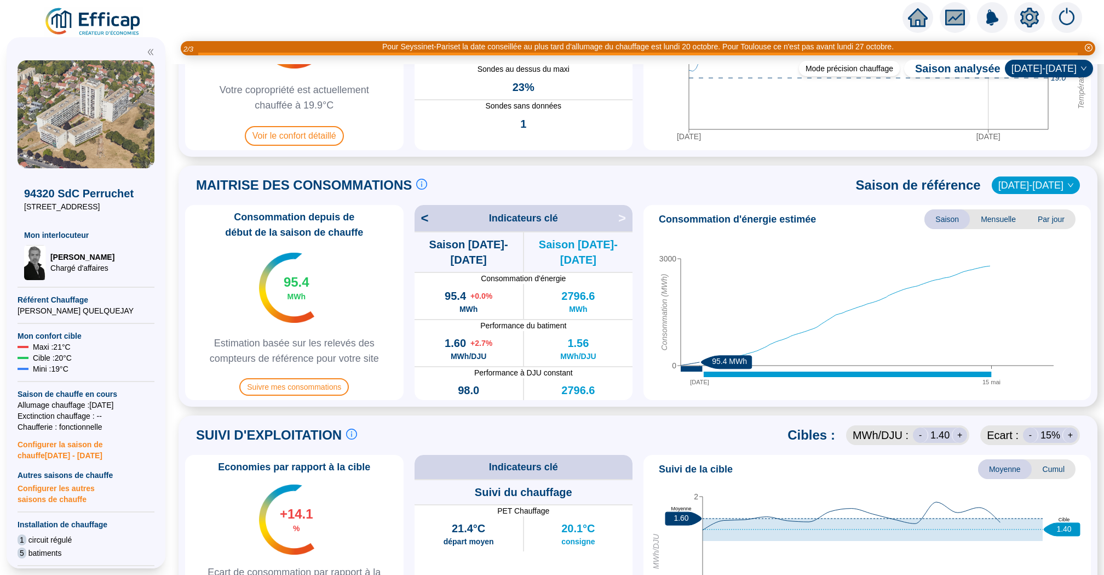
click at [421, 224] on span "<" at bounding box center [422, 218] width 14 height 18
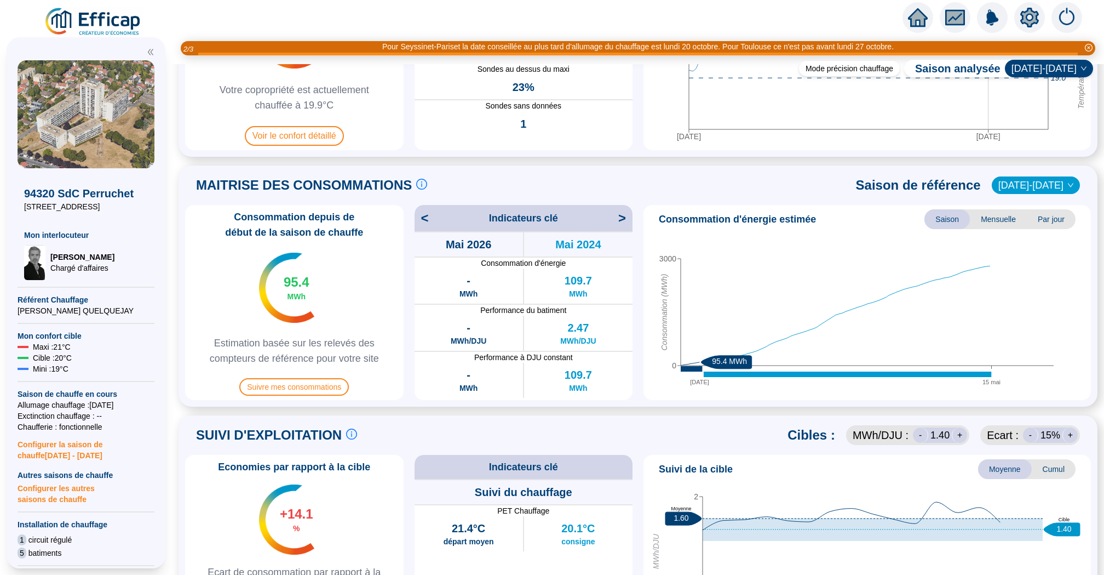
click at [421, 224] on span "<" at bounding box center [422, 218] width 14 height 18
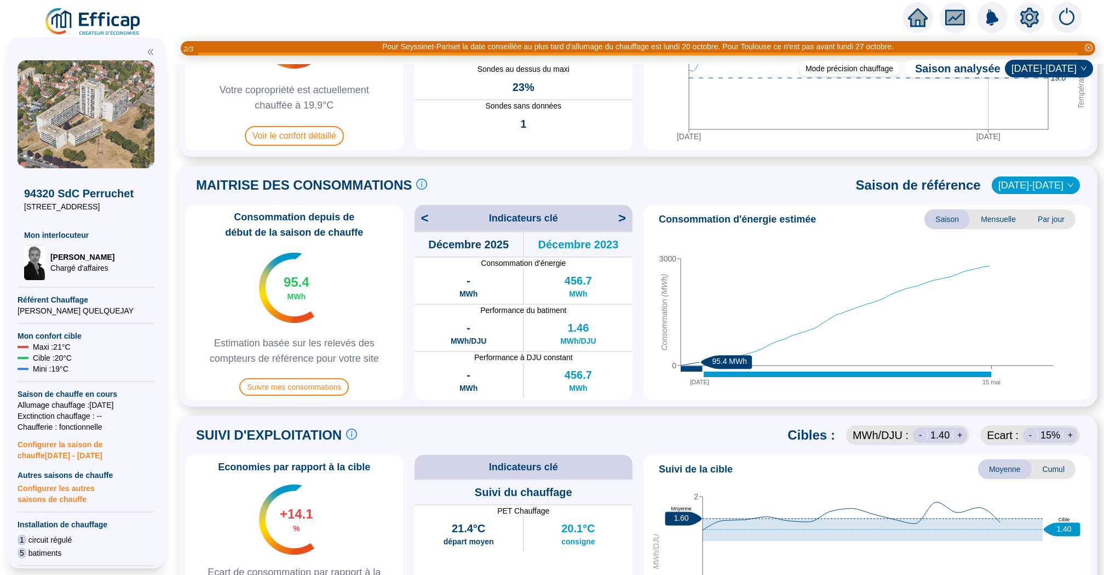
click at [421, 224] on span "<" at bounding box center [422, 218] width 14 height 18
click at [421, 222] on span "<" at bounding box center [422, 218] width 14 height 18
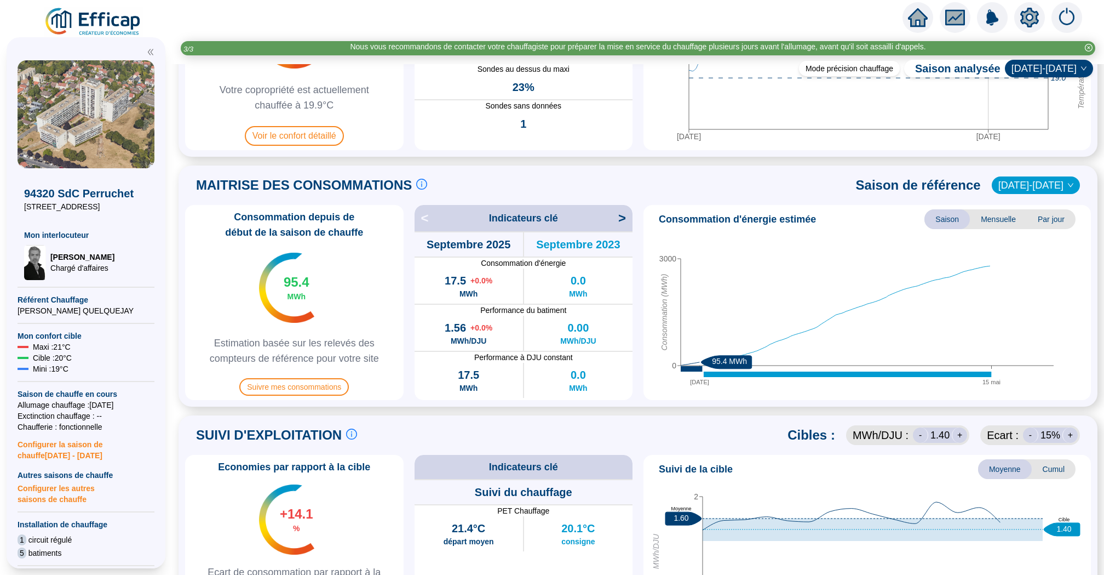
click at [623, 221] on span ">" at bounding box center [625, 218] width 14 height 18
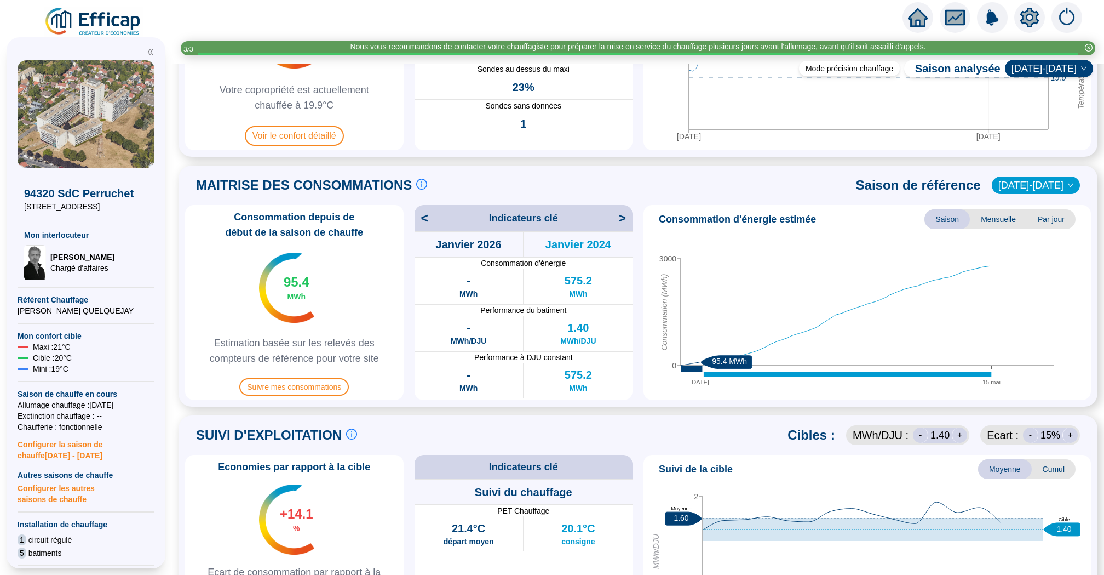
click at [623, 221] on span ">" at bounding box center [625, 218] width 14 height 18
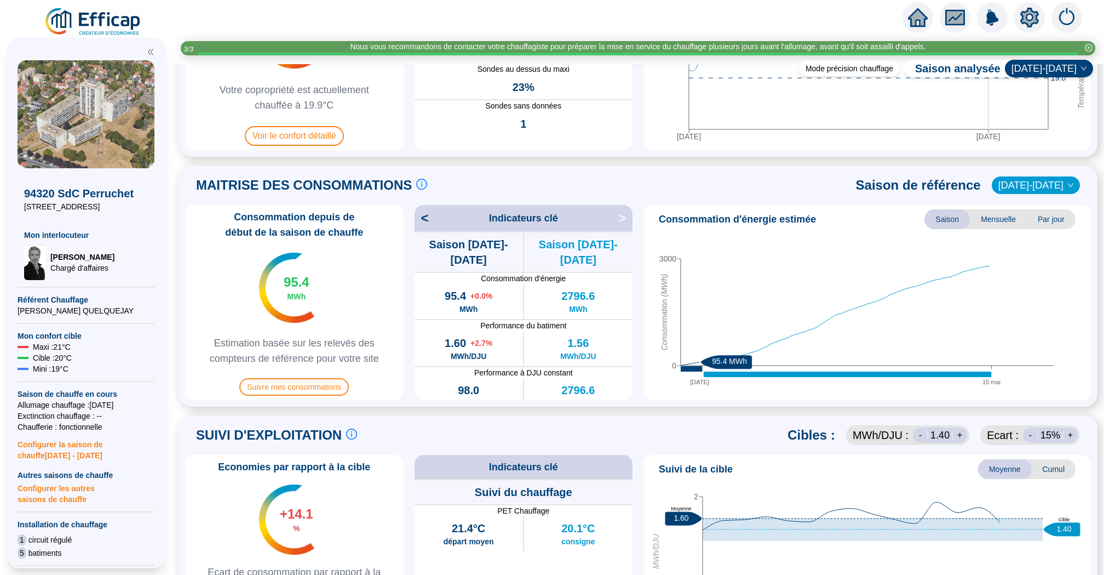
click at [623, 221] on span ">" at bounding box center [625, 218] width 14 height 18
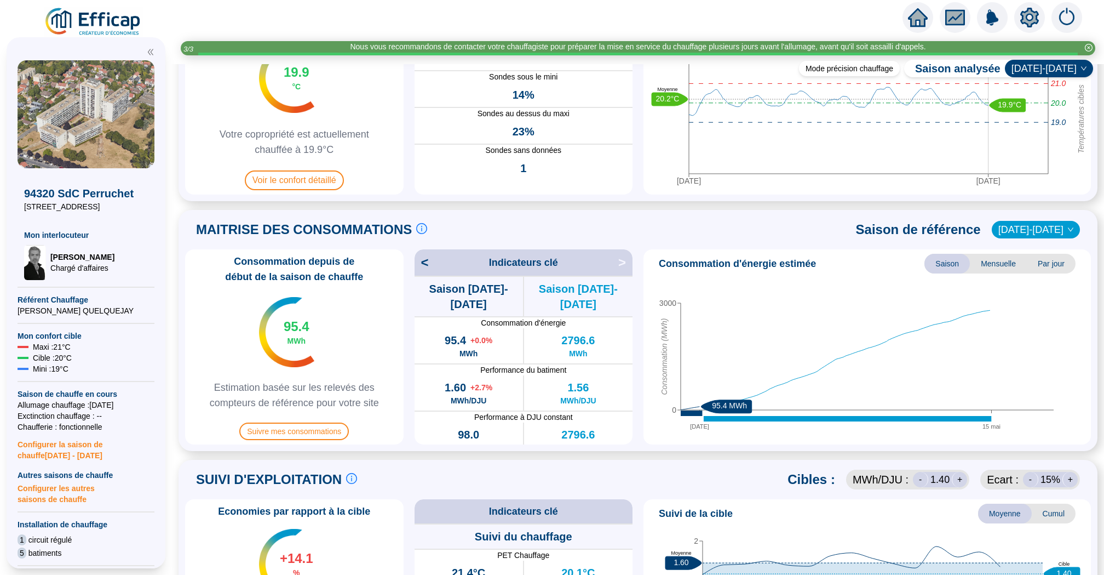
scroll to position [0, 0]
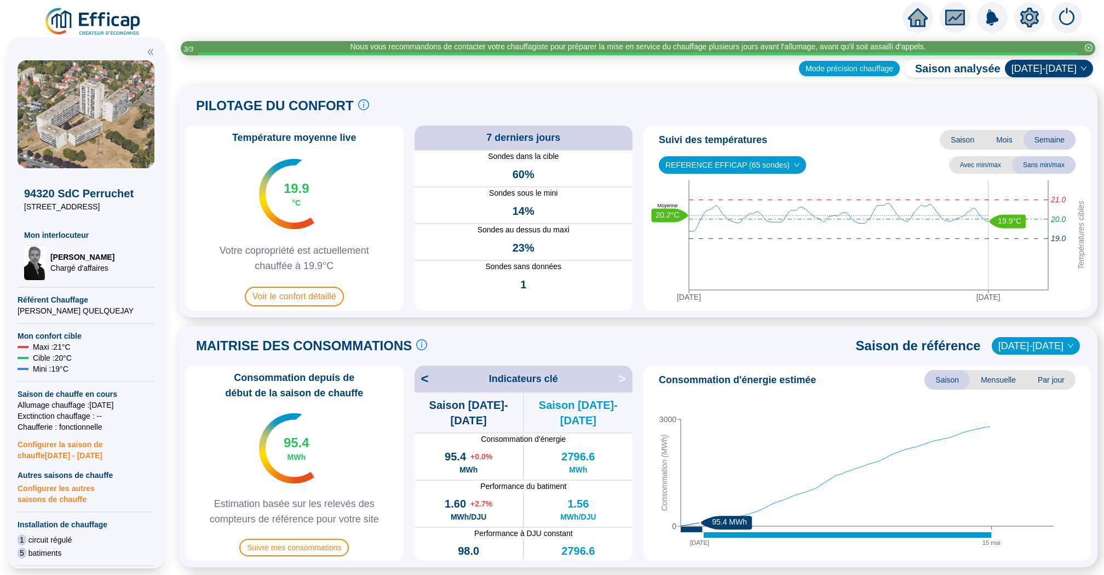
click at [858, 70] on div "Mode précision chauffage" at bounding box center [849, 68] width 101 height 15
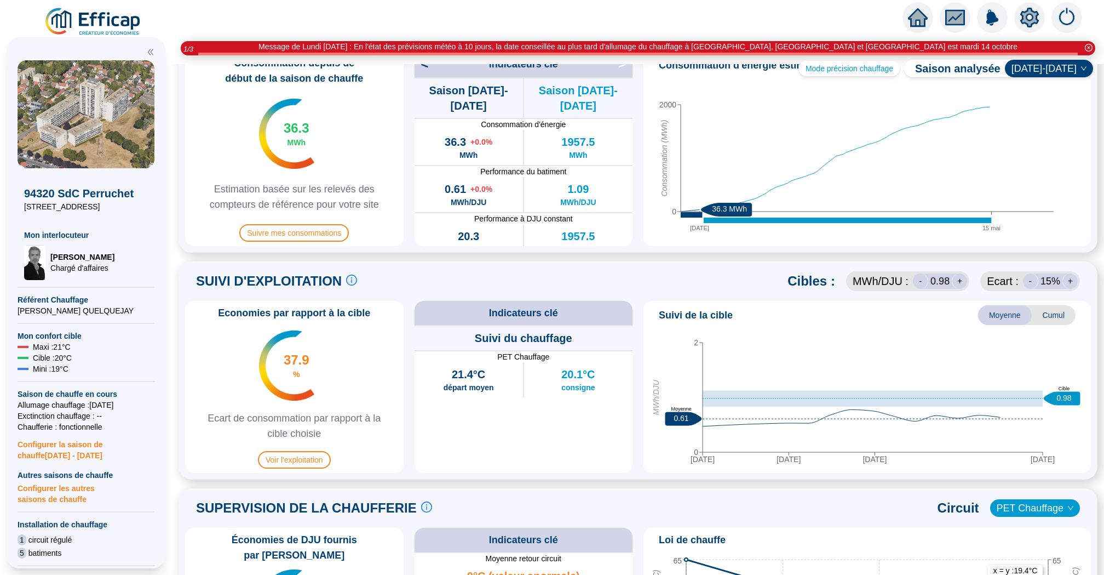
scroll to position [245, 0]
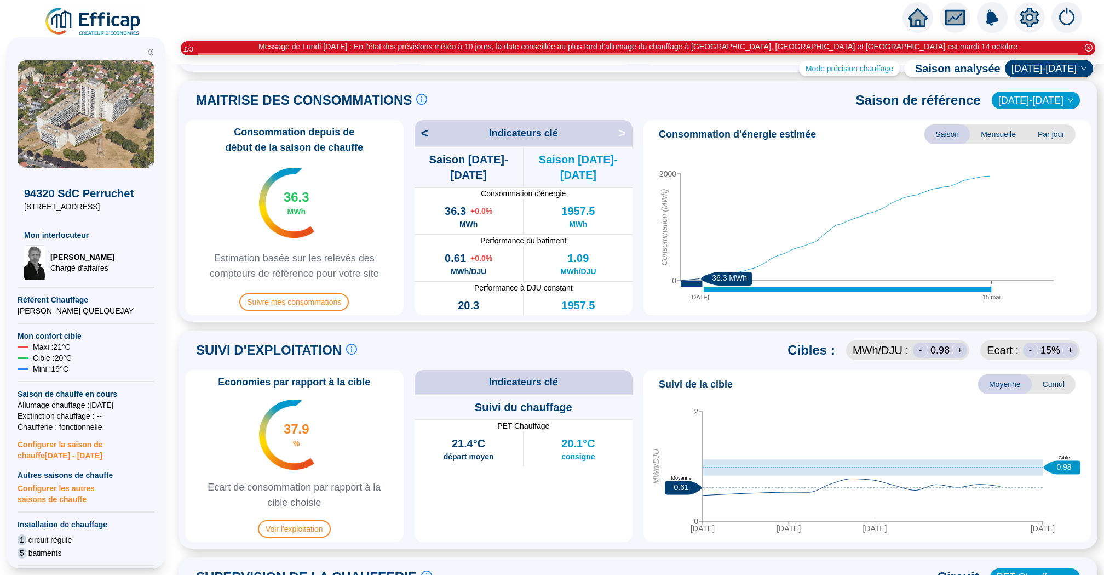
click at [423, 134] on span "<" at bounding box center [422, 133] width 14 height 18
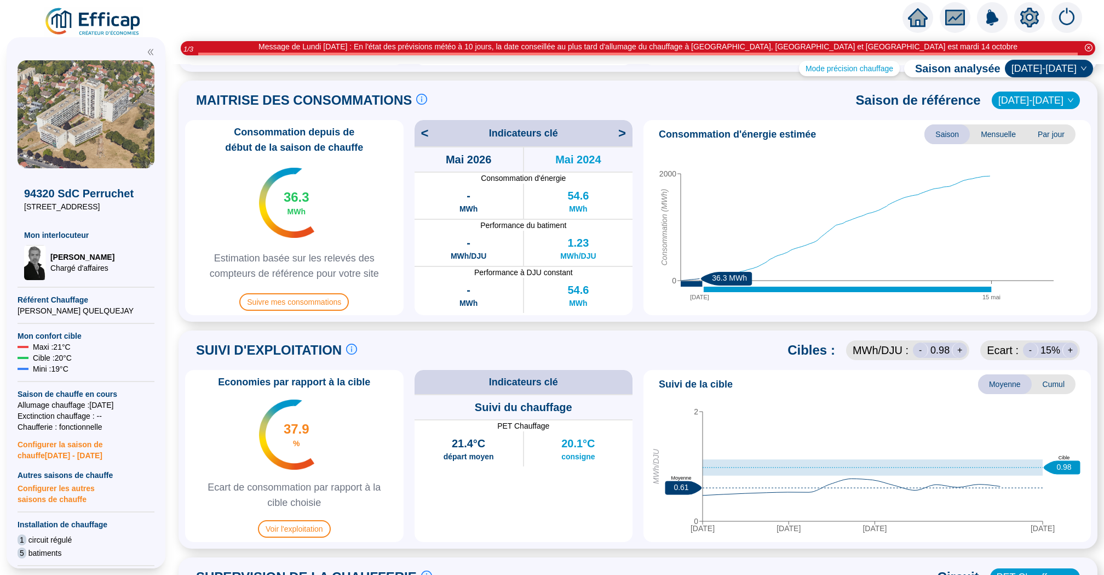
click at [423, 134] on span "<" at bounding box center [422, 133] width 14 height 18
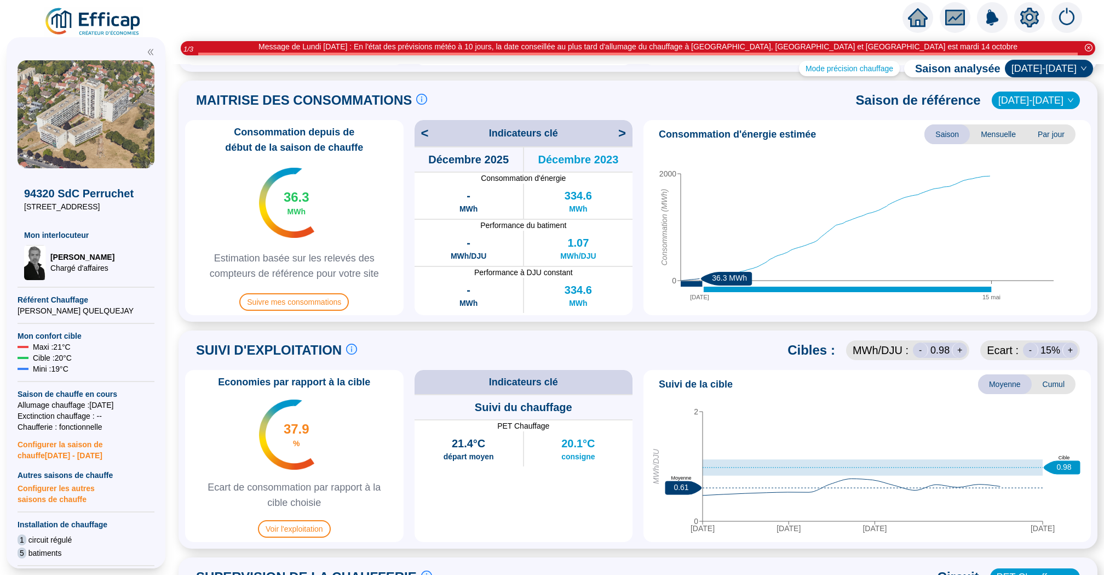
click at [423, 134] on span "<" at bounding box center [422, 133] width 14 height 18
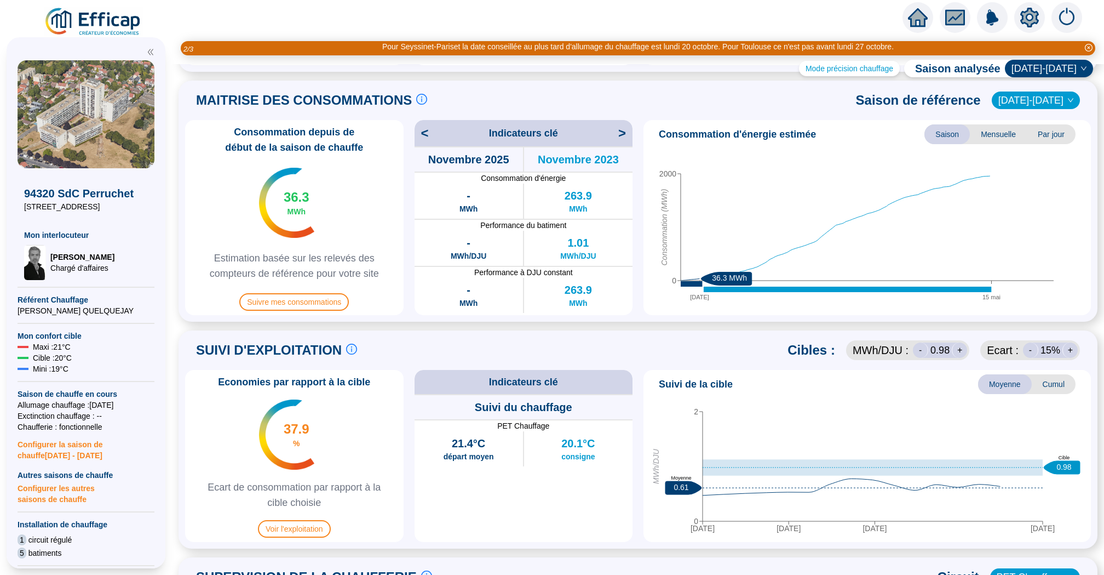
click at [423, 134] on span "<" at bounding box center [422, 133] width 14 height 18
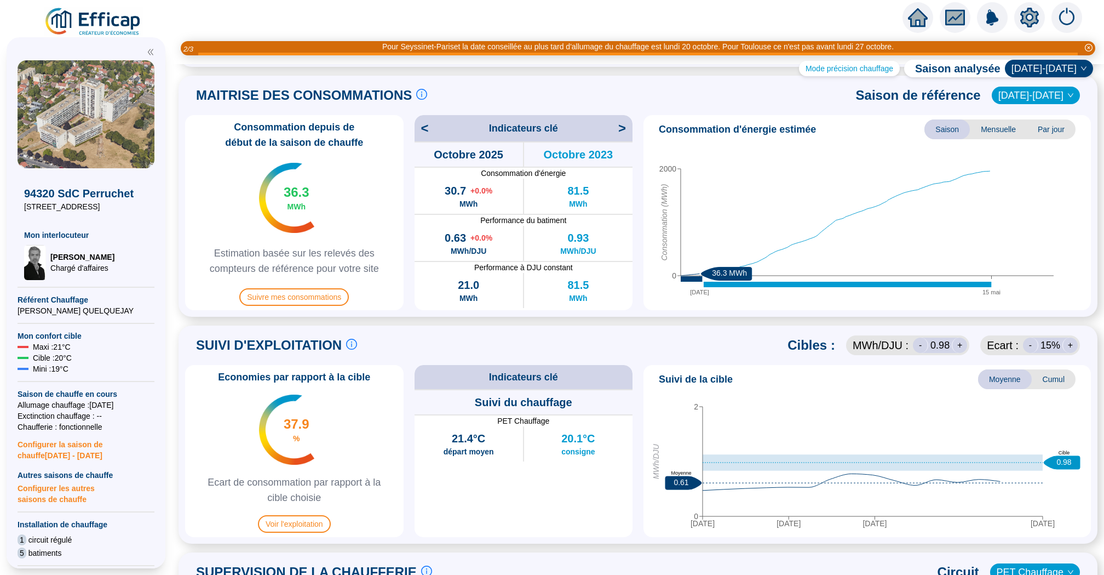
scroll to position [0, 0]
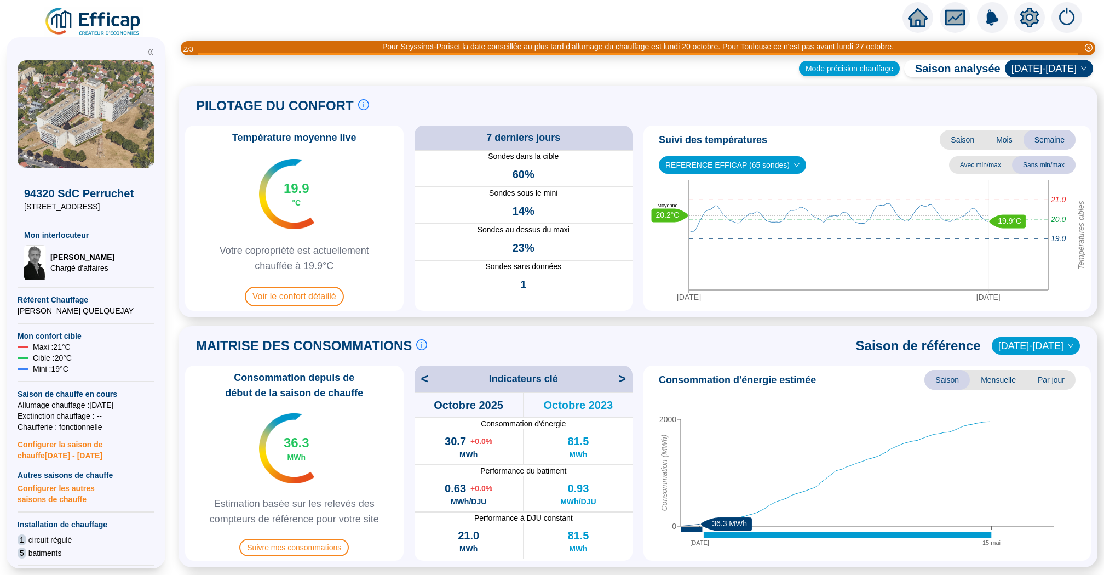
click at [865, 74] on div "Mode précision chauffage" at bounding box center [849, 68] width 101 height 15
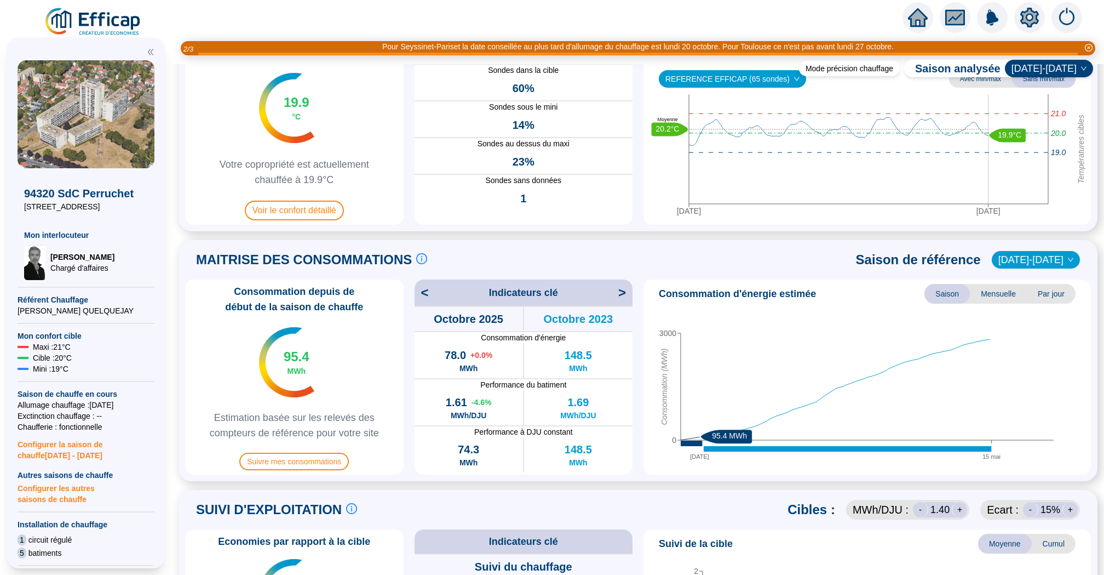
scroll to position [117, 0]
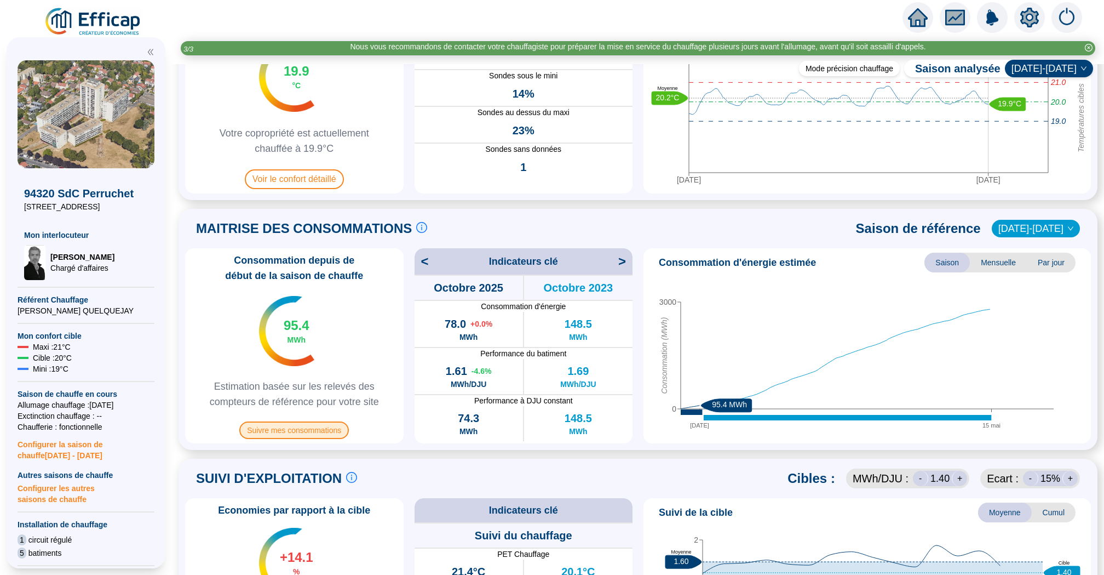
click at [321, 425] on span "Suivre mes consommations" at bounding box center [294, 430] width 110 height 18
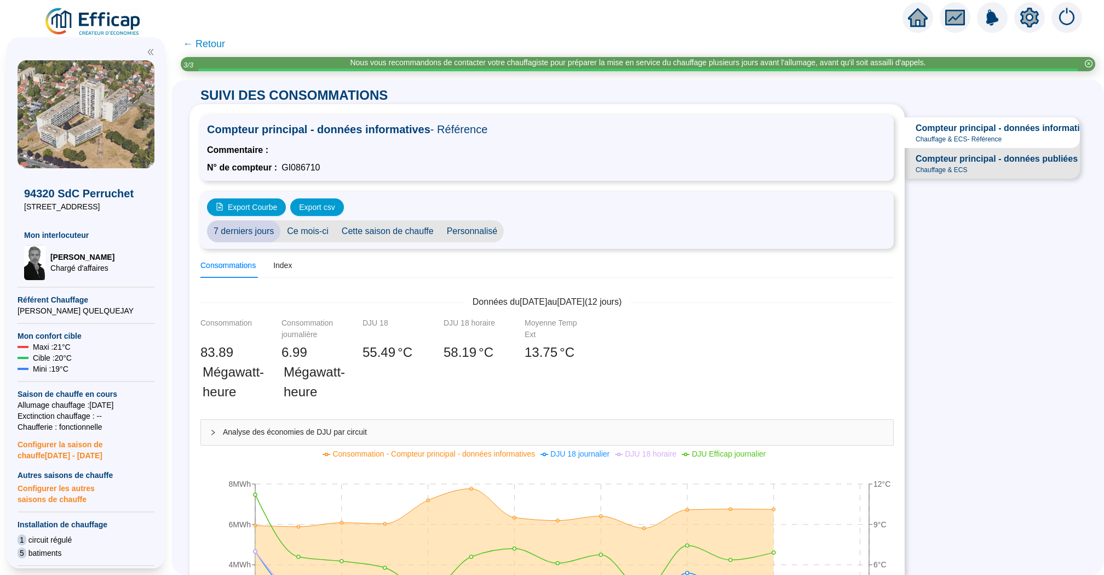
click at [210, 44] on span "← Retour" at bounding box center [204, 43] width 42 height 15
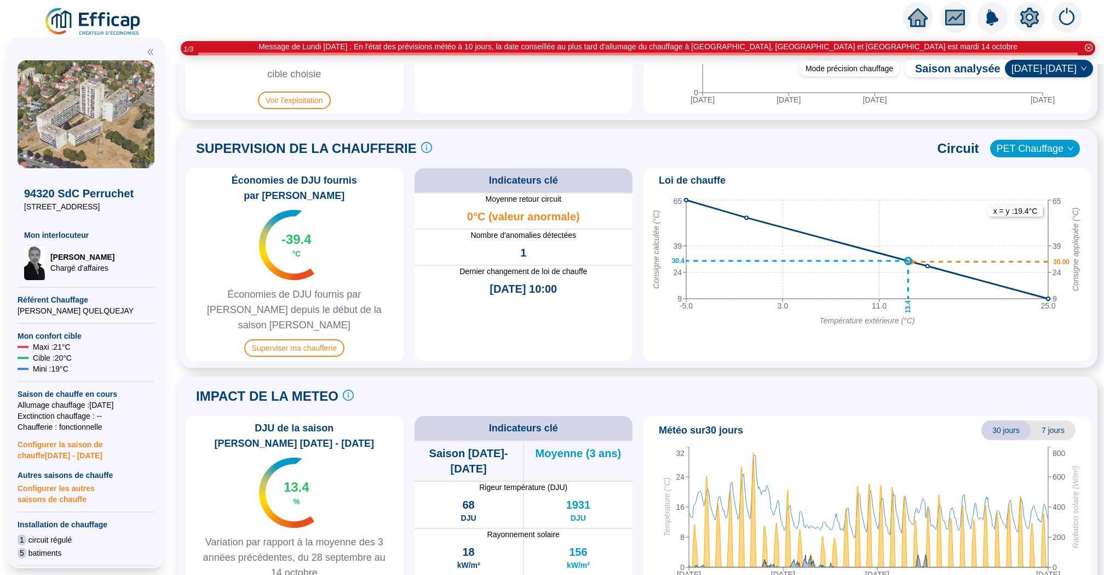
scroll to position [680, 0]
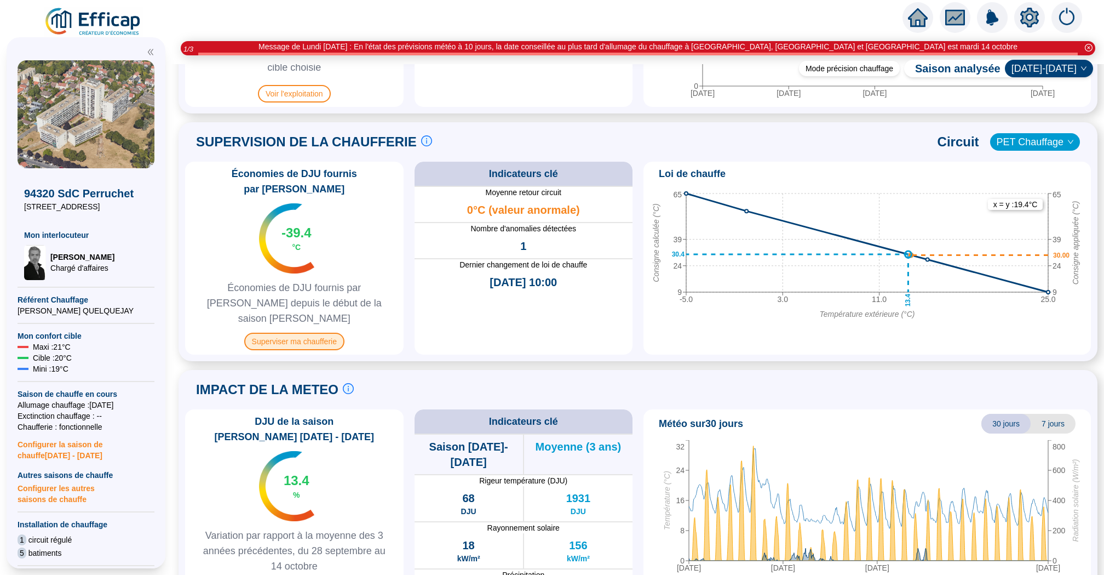
click at [305, 333] on span "Superviser ma chaufferie" at bounding box center [294, 342] width 100 height 18
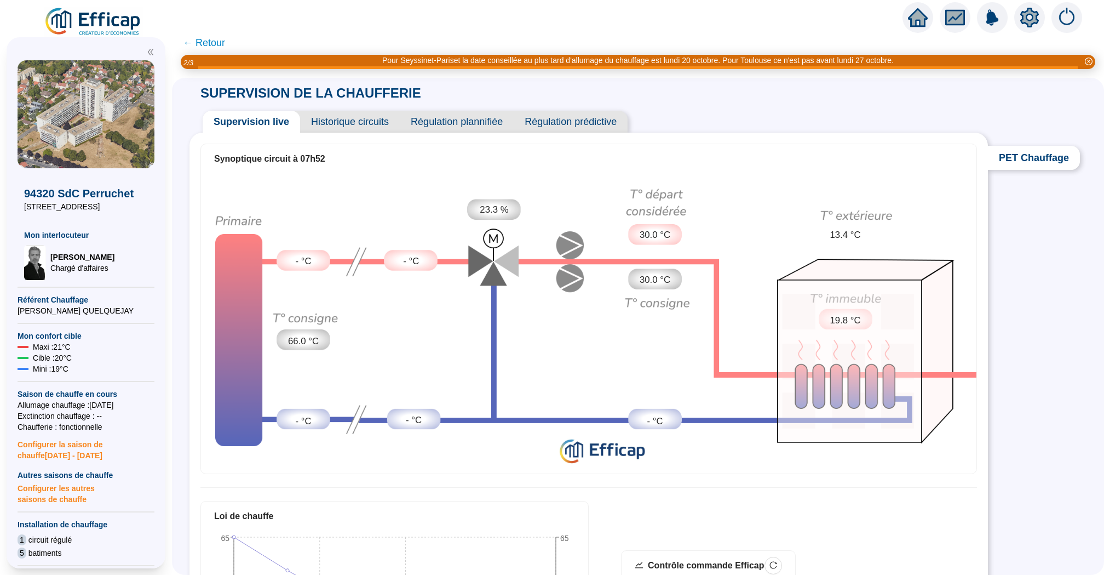
click at [341, 123] on span "Historique circuits" at bounding box center [350, 122] width 100 height 22
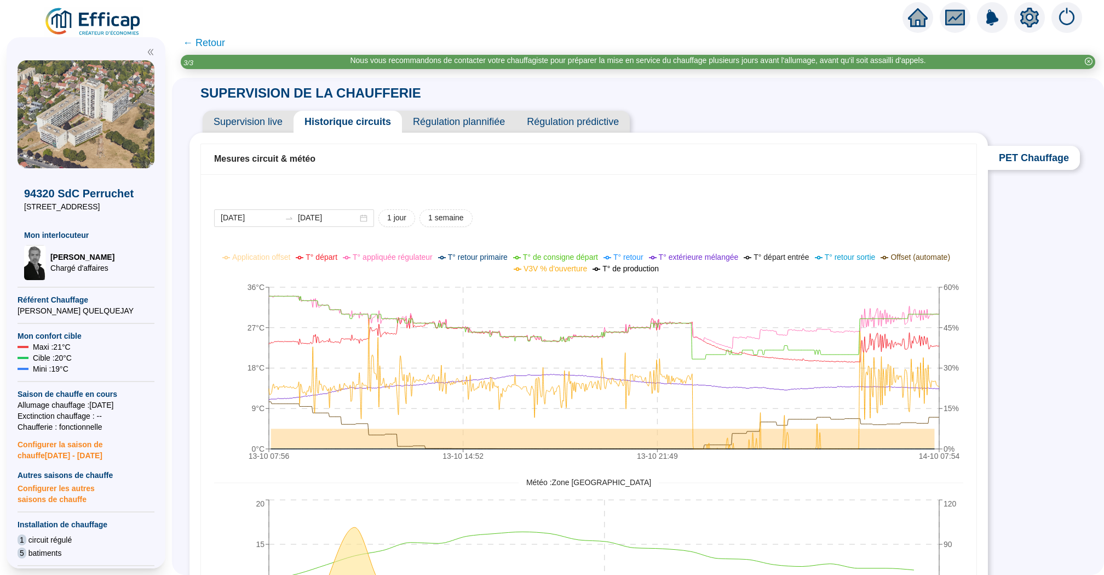
click at [205, 37] on span "← Retour" at bounding box center [204, 42] width 42 height 15
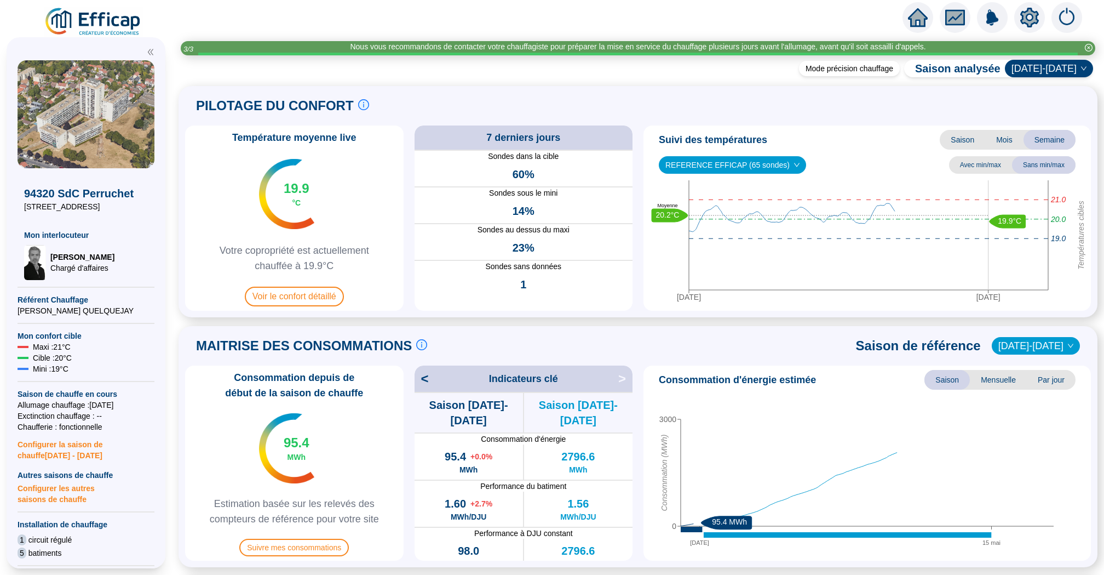
click at [914, 20] on icon "home" at bounding box center [918, 17] width 20 height 15
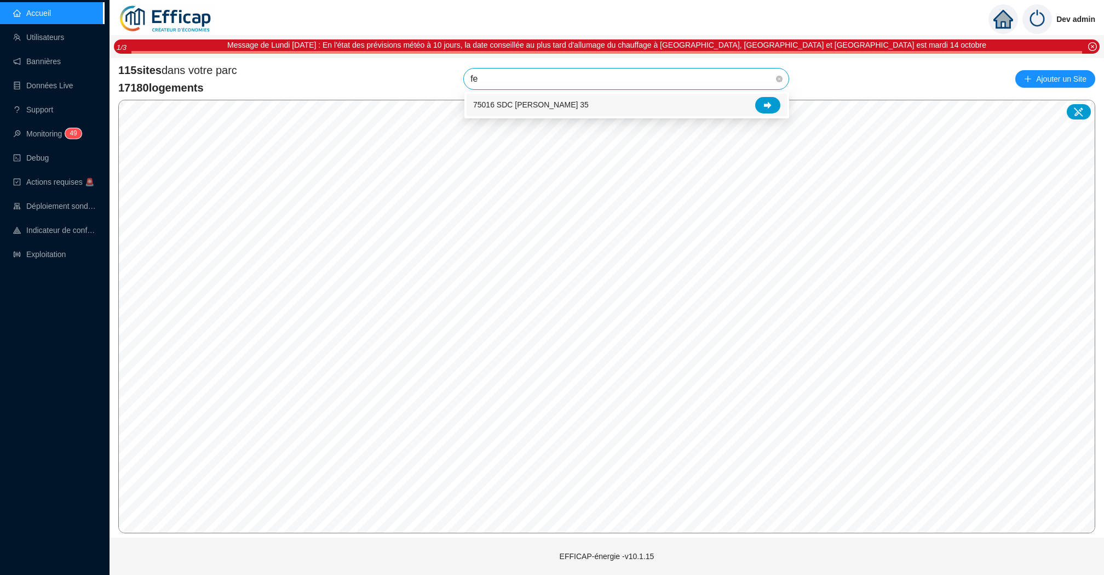
type input "f"
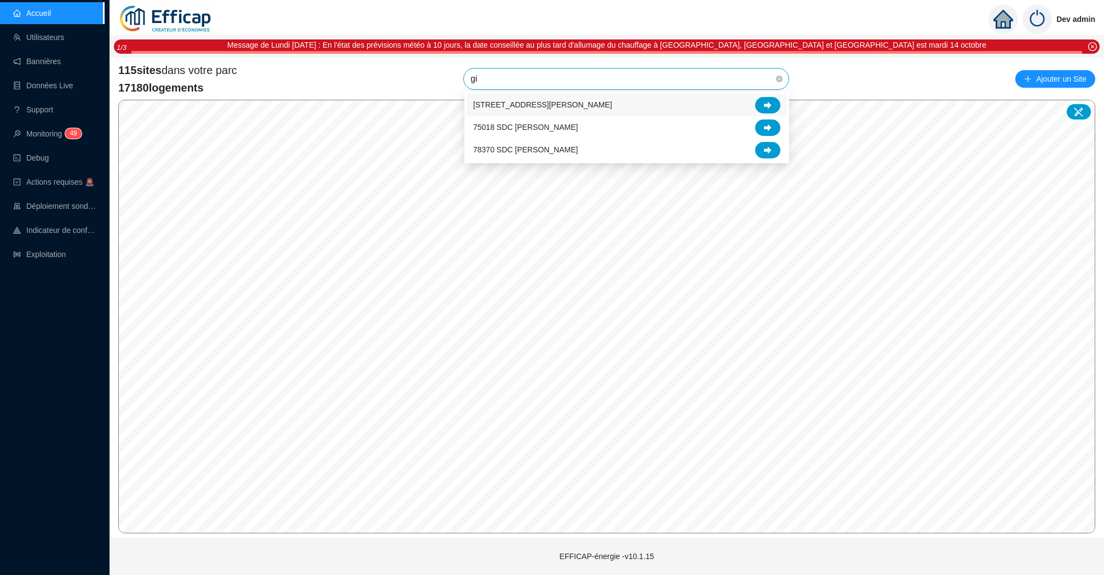
type input "gir"
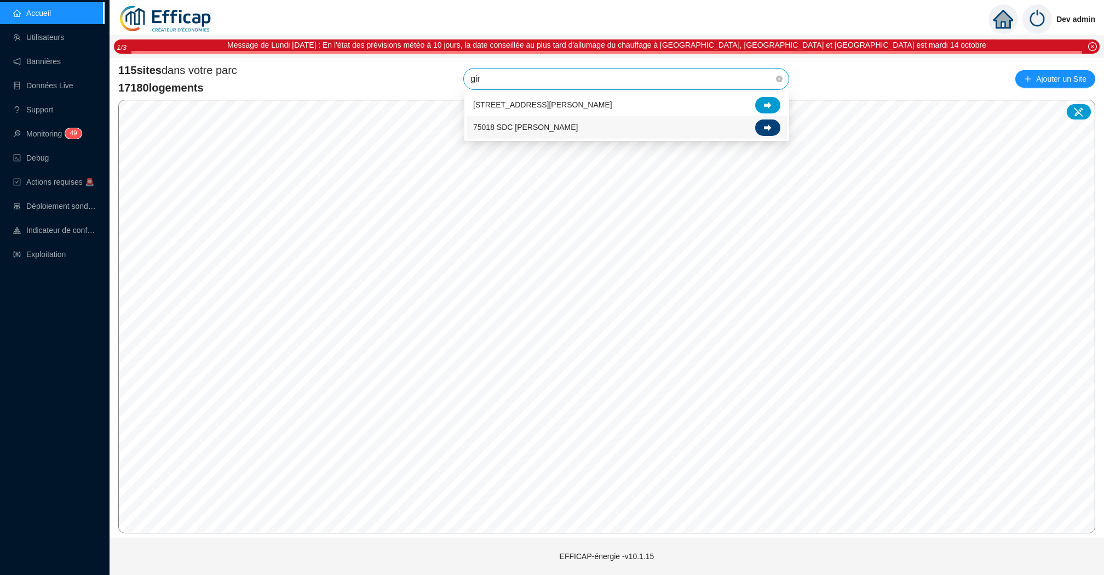
click at [760, 131] on div at bounding box center [767, 127] width 25 height 16
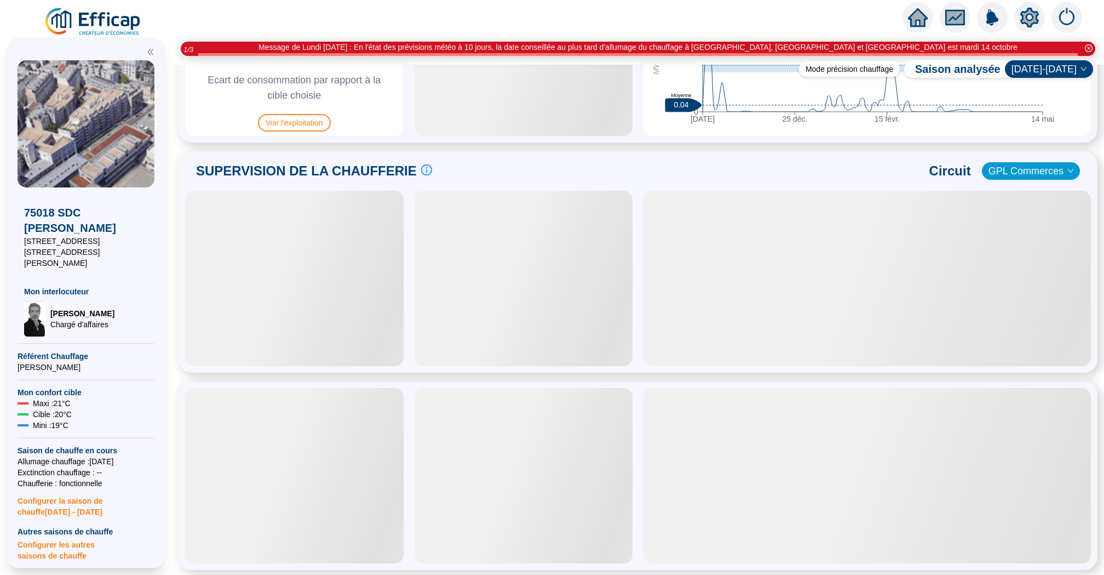
scroll to position [656, 0]
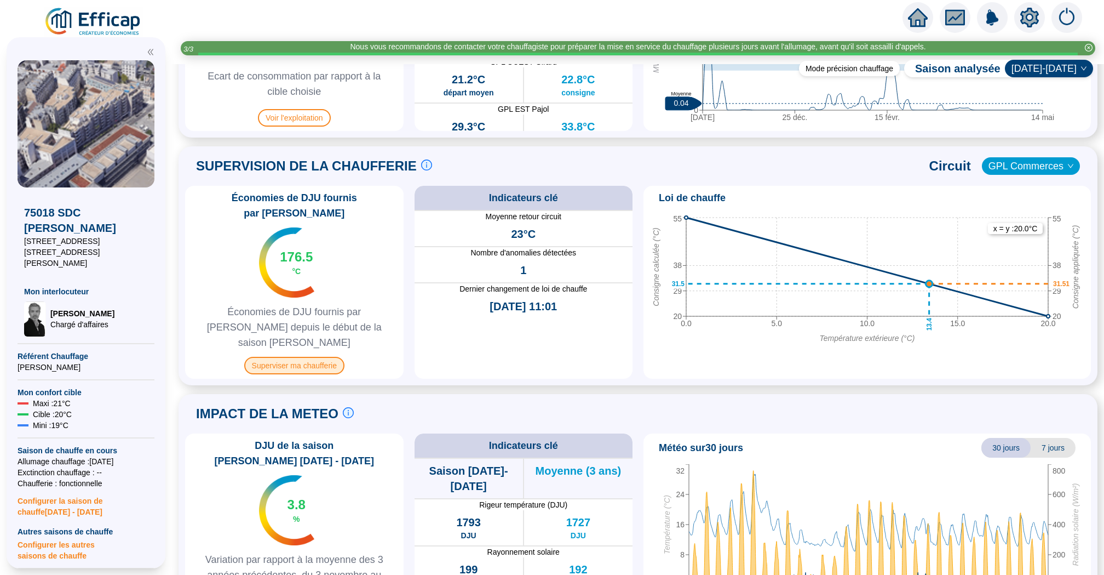
click at [308, 357] on span "Superviser ma chaufferie" at bounding box center [294, 366] width 100 height 18
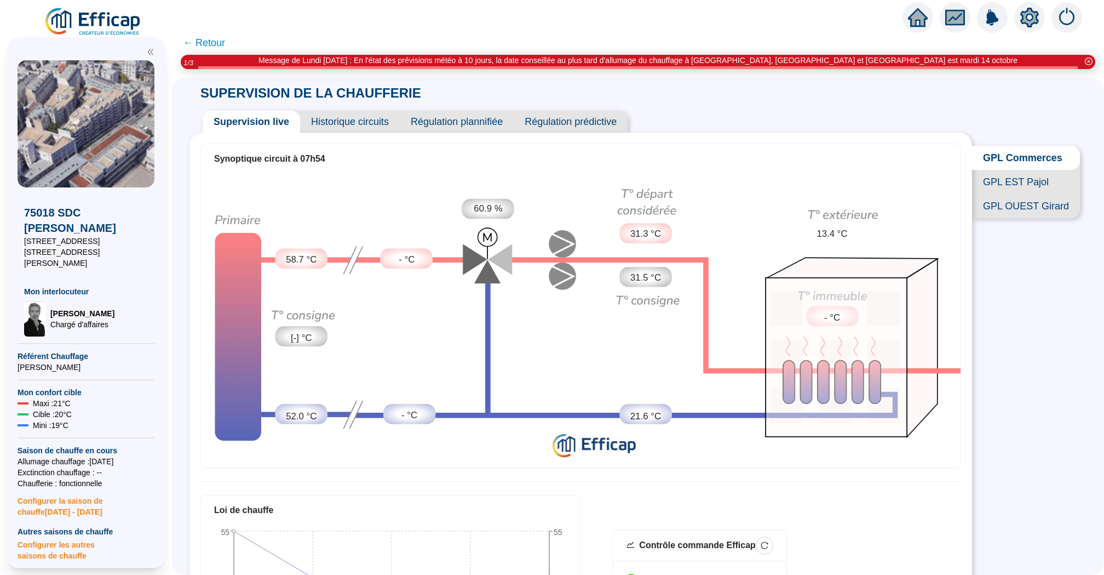
click at [1001, 179] on span "GPL EST Pajol" at bounding box center [1026, 182] width 108 height 24
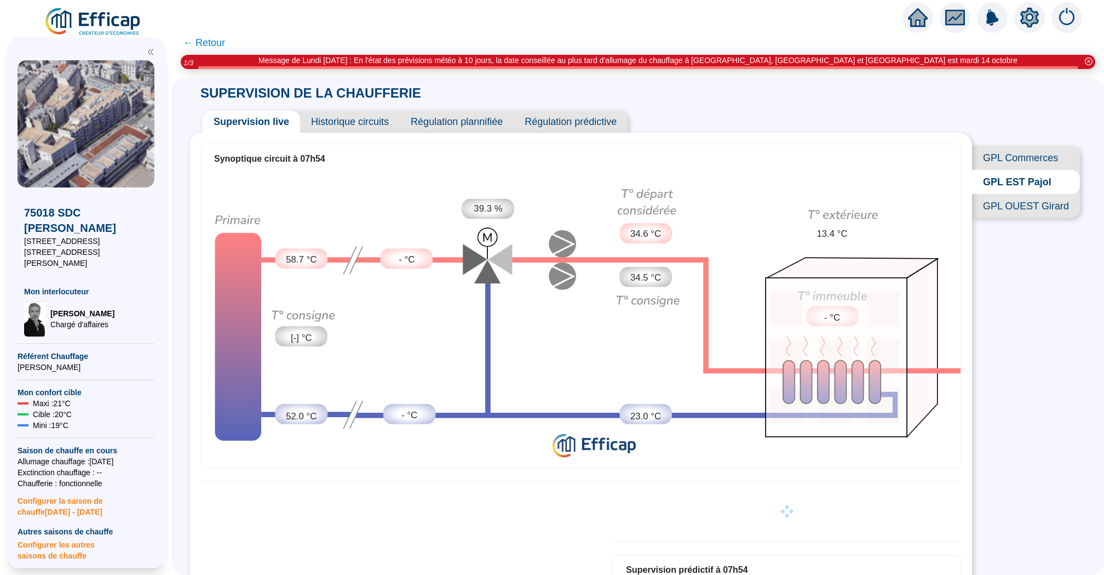
click at [365, 125] on span "Historique circuits" at bounding box center [350, 122] width 100 height 22
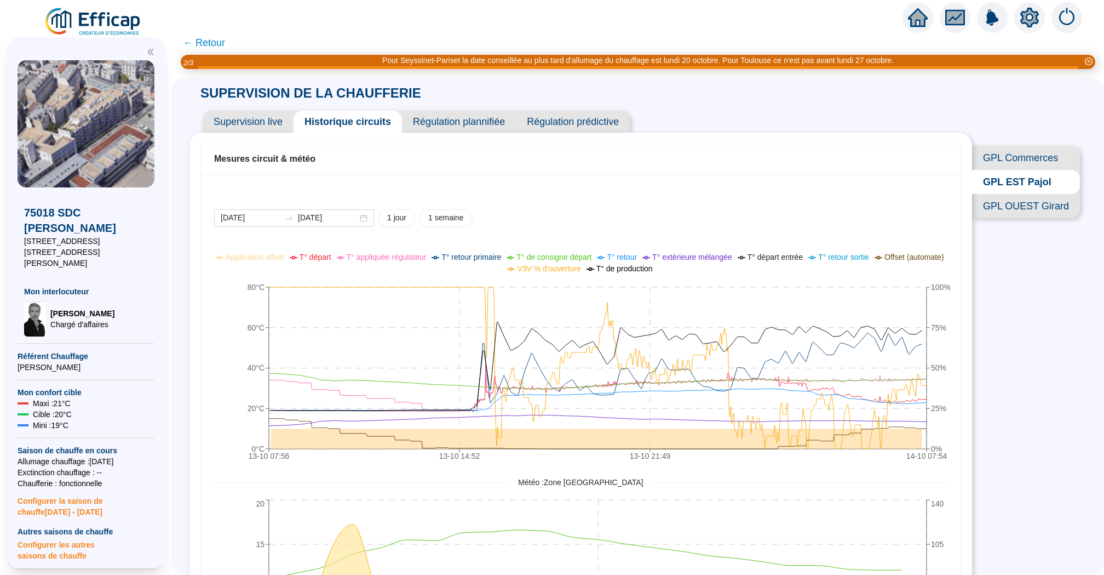
click at [204, 41] on span "← Retour" at bounding box center [204, 42] width 42 height 15
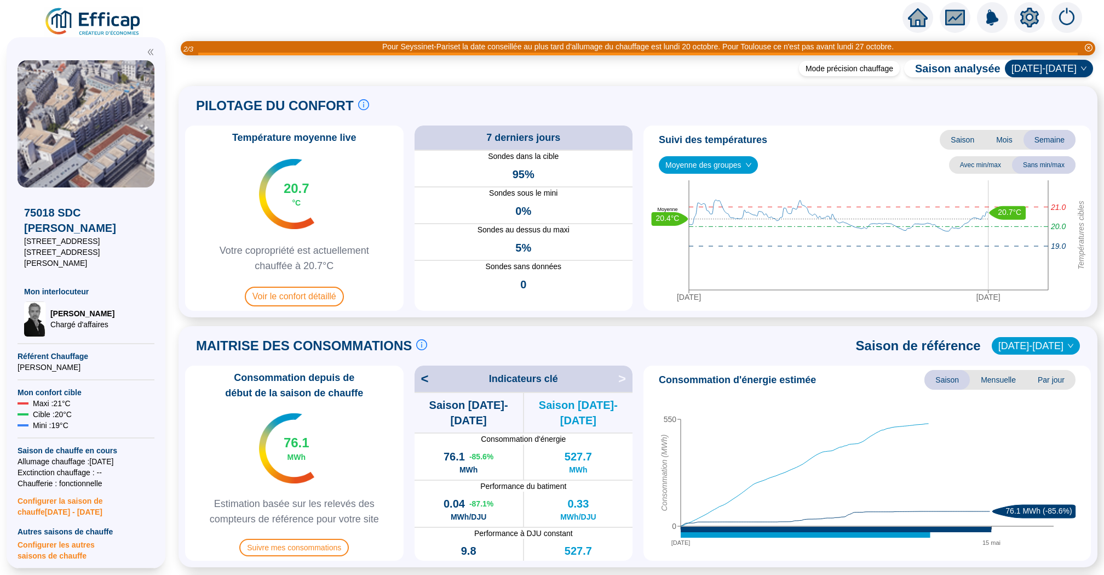
click at [723, 169] on span "Moyenne des groupes" at bounding box center [709, 165] width 86 height 16
click at [723, 220] on div "REFERENCE EFFICAP - GIRARD OUEST (9 sondes)" at bounding box center [709, 223] width 83 height 12
click at [734, 168] on span "REFERENCE EFFICAP - GIRARD OUEST (9 sondes)" at bounding box center [763, 165] width 195 height 16
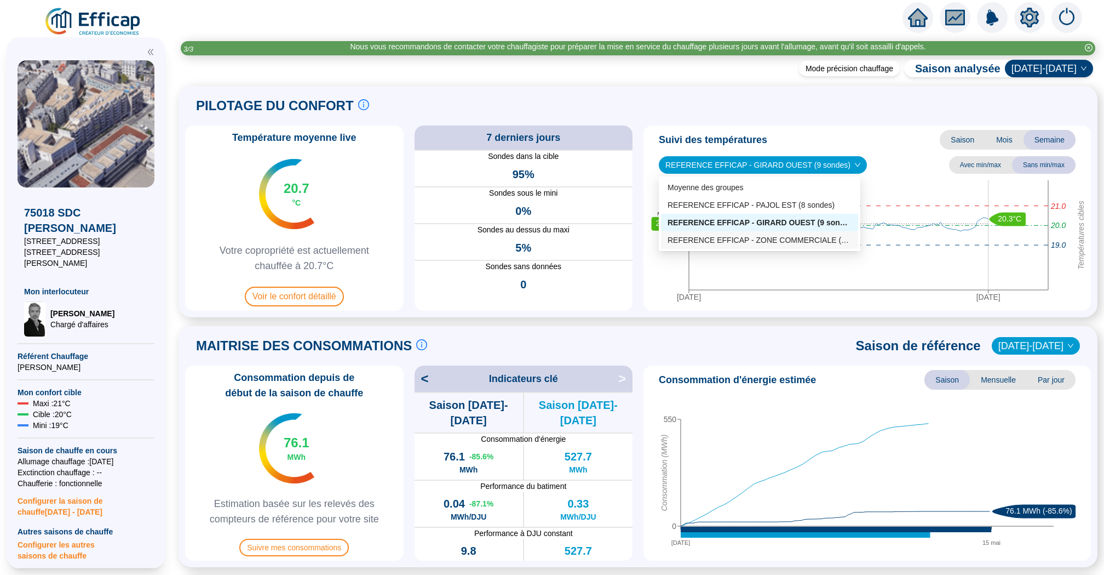
click at [738, 239] on div "REFERENCE EFFICAP - ZONE COMMERCIALE (4 sondes)" at bounding box center [760, 240] width 184 height 12
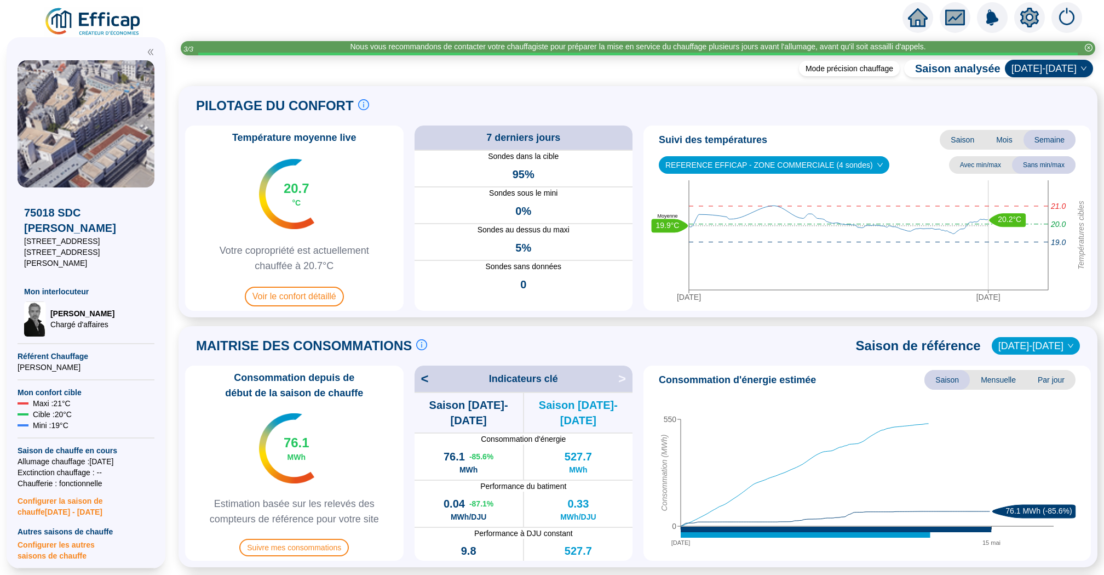
click at [767, 169] on span "REFERENCE EFFICAP - ZONE COMMERCIALE (4 sondes)" at bounding box center [774, 165] width 217 height 16
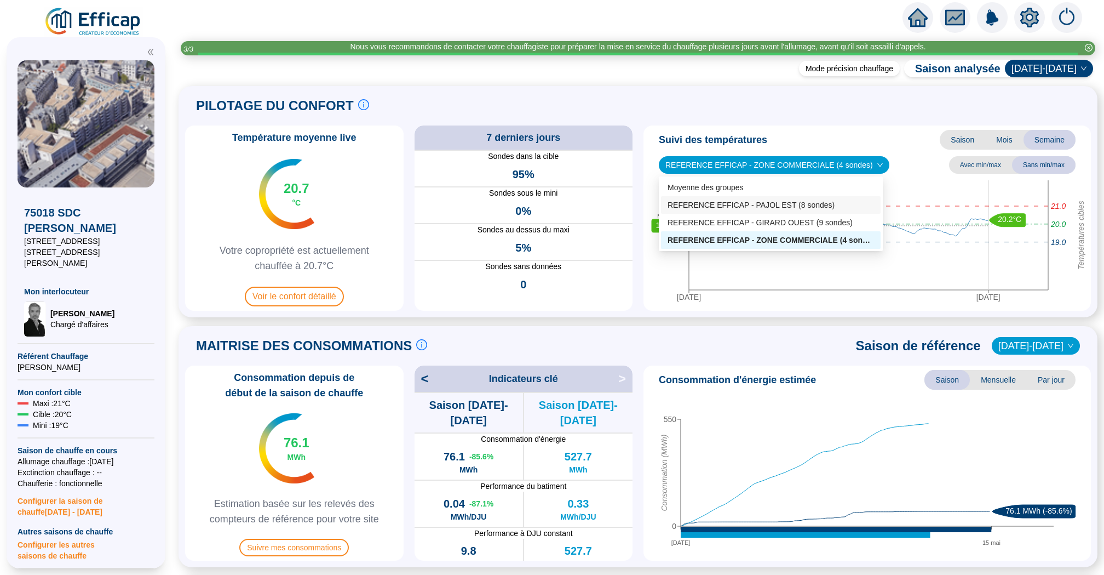
click at [775, 206] on div "REFERENCE EFFICAP - PAJOL EST (8 sondes)" at bounding box center [771, 205] width 207 height 12
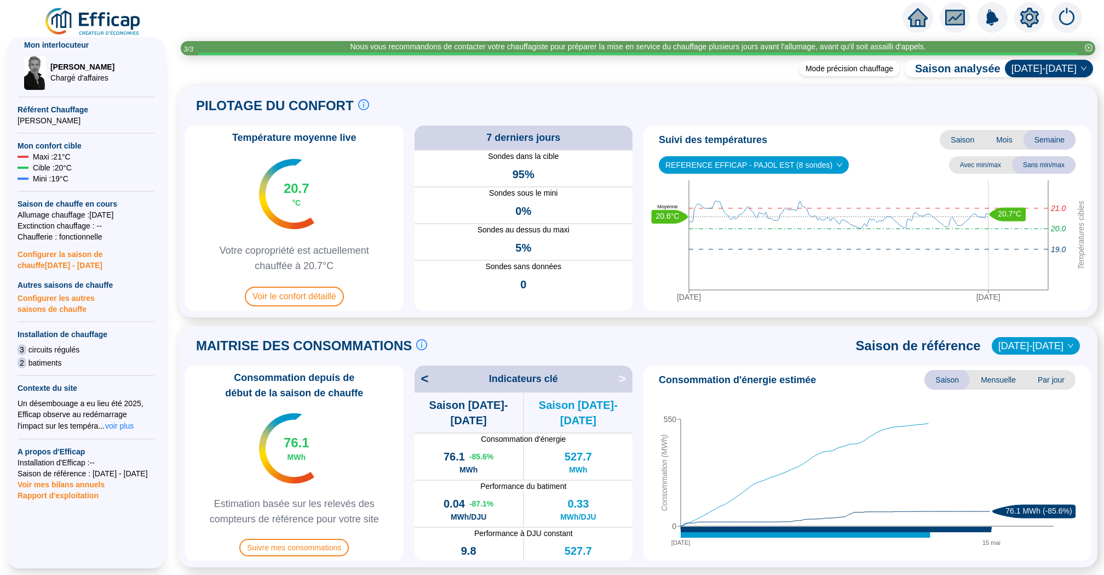
scroll to position [293, 0]
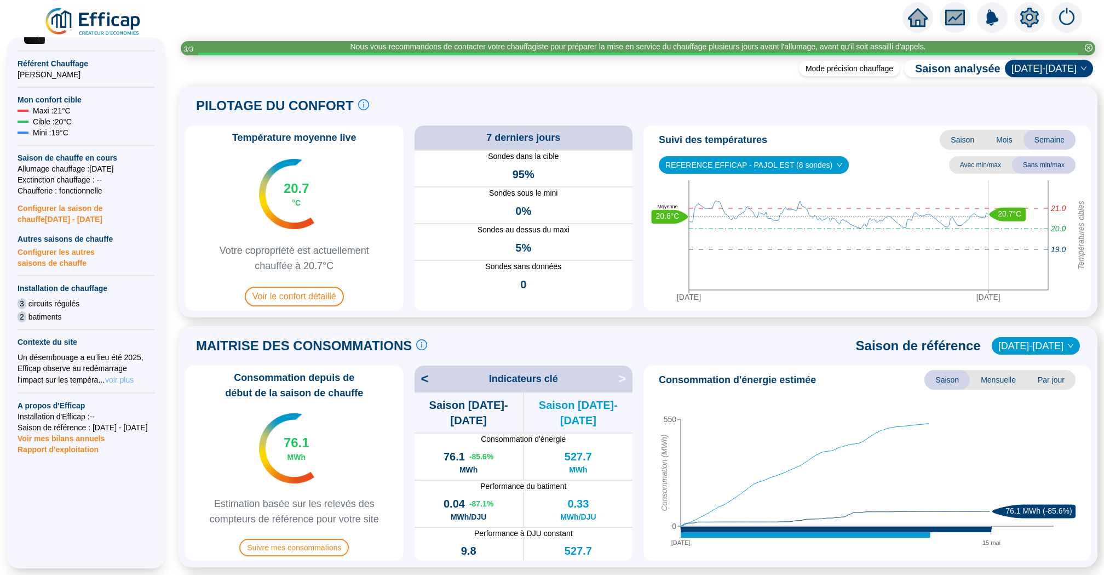
click at [124, 374] on span "voir plus" at bounding box center [119, 379] width 28 height 11
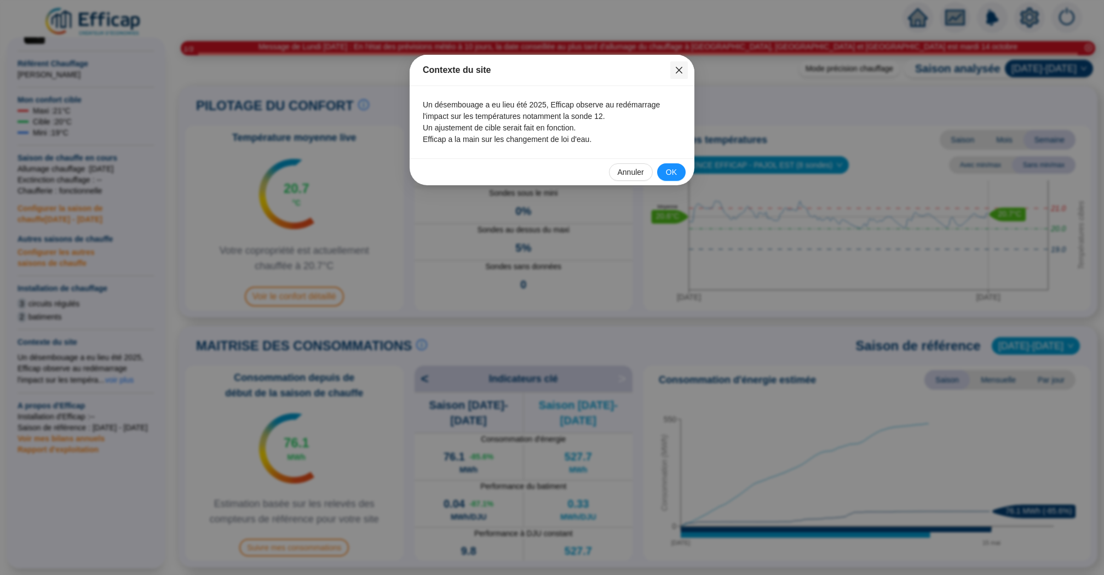
click at [684, 70] on span "Fermer" at bounding box center [679, 70] width 18 height 9
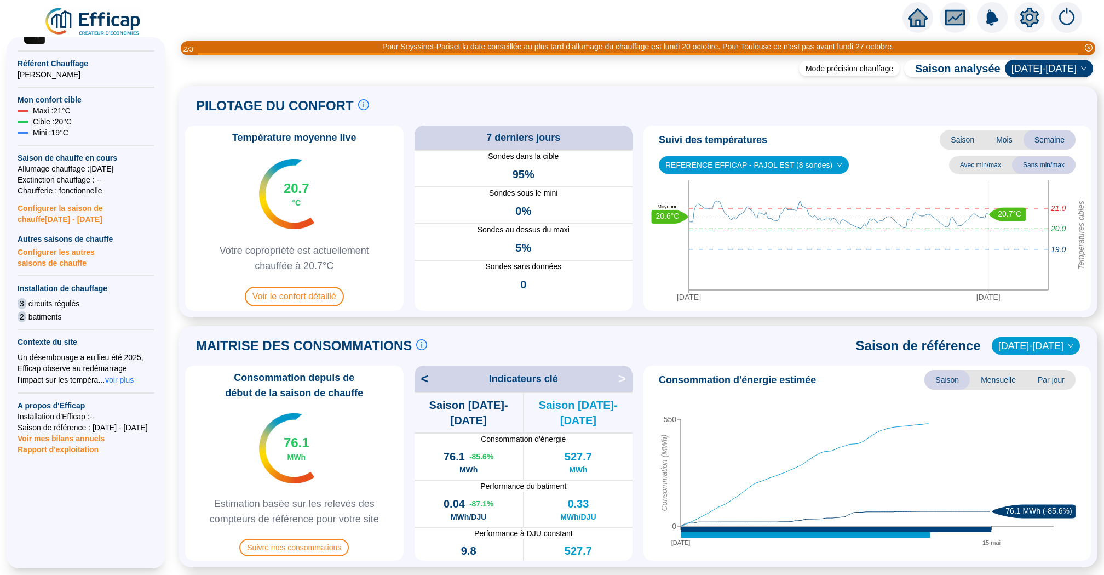
click at [915, 14] on icon "home" at bounding box center [918, 17] width 20 height 15
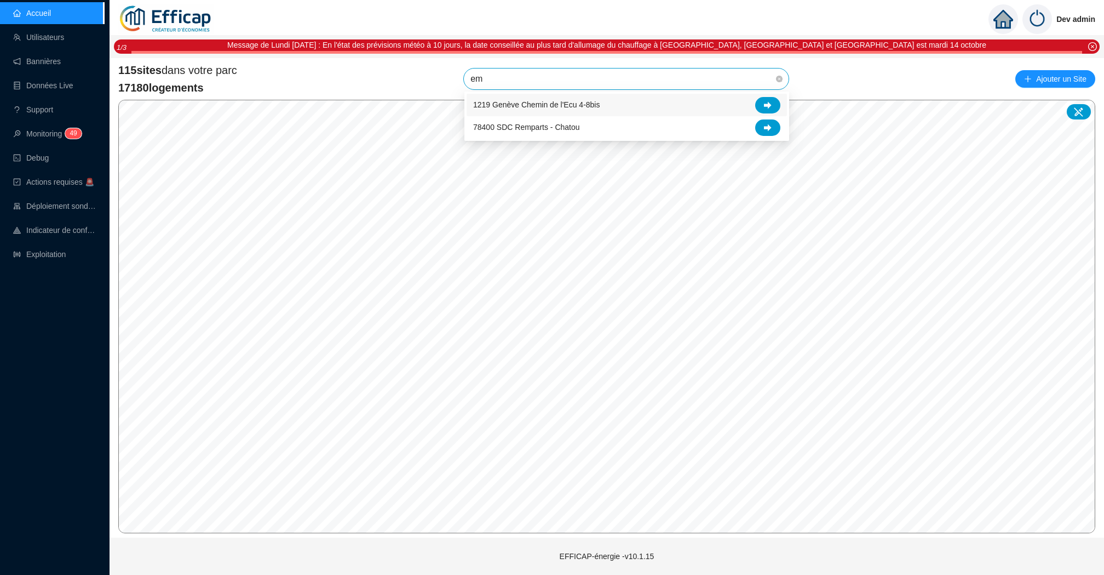
type input "e"
type input "bell"
click at [765, 119] on div at bounding box center [767, 127] width 25 height 16
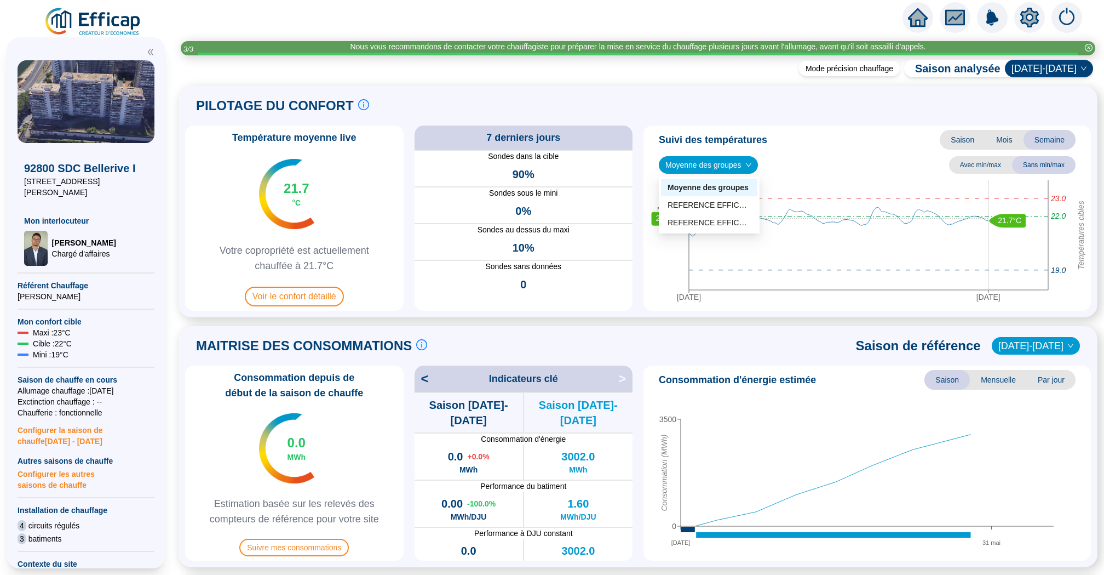
click at [700, 168] on span "Moyenne des groupes" at bounding box center [709, 165] width 86 height 16
click at [705, 201] on div "REFERENCE EFFICAP - Sud (22 sondes)" at bounding box center [709, 205] width 83 height 12
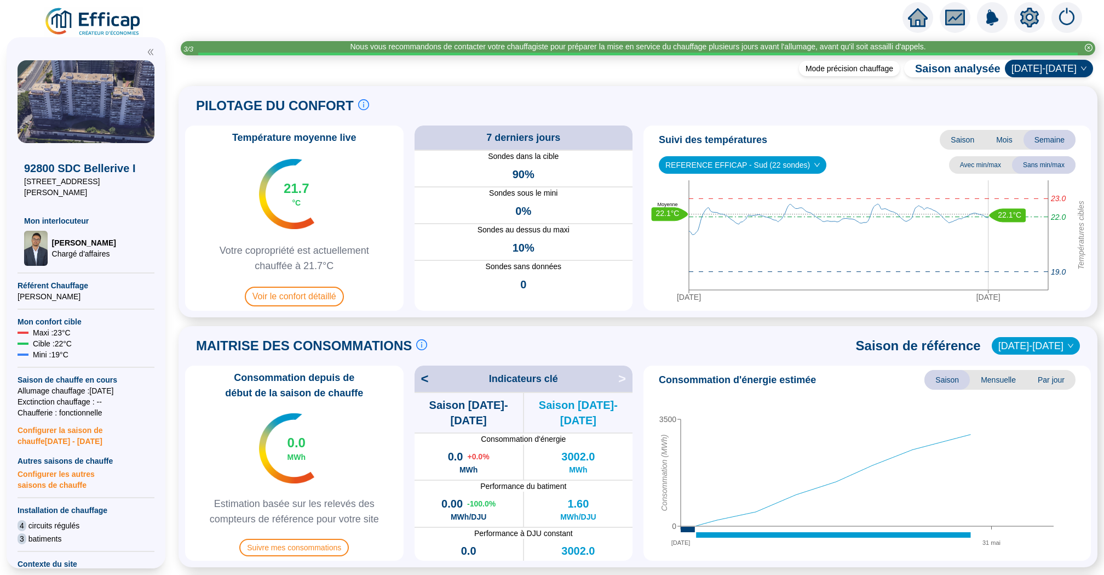
click at [729, 158] on span "REFERENCE EFFICAP - Sud (22 sondes)" at bounding box center [743, 165] width 154 height 16
click at [718, 217] on div "REFERENCE EFFICAP - Nord (17 sondes)" at bounding box center [741, 223] width 147 height 12
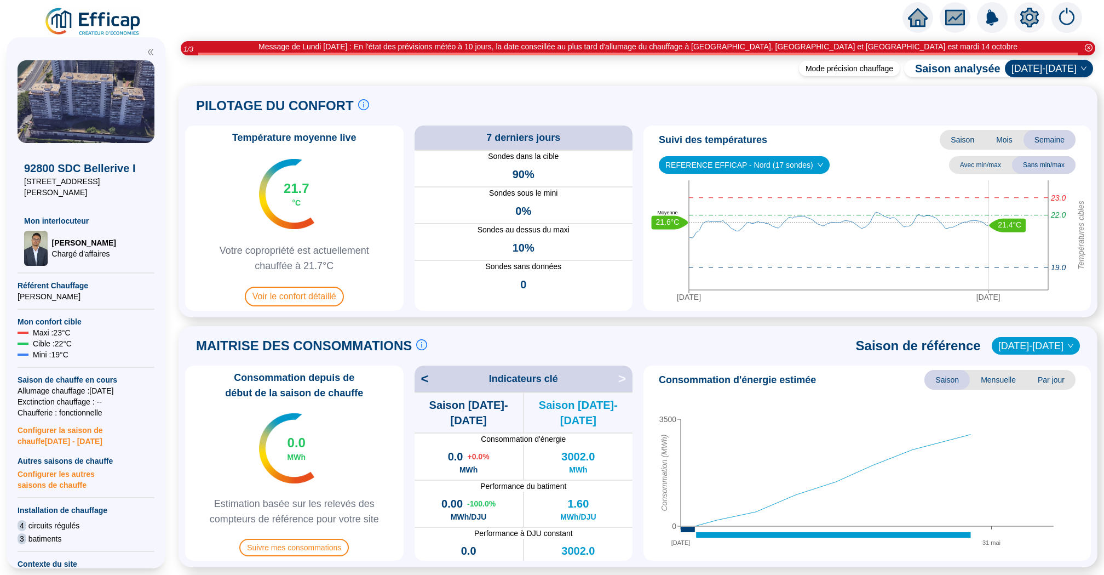
click at [917, 21] on icon "home" at bounding box center [918, 18] width 20 height 20
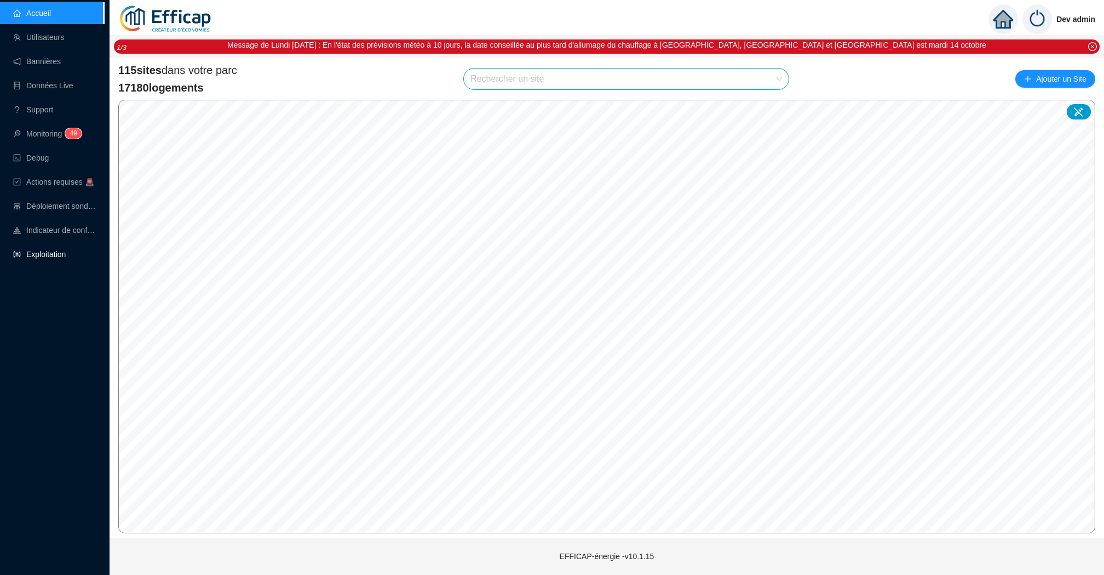
click at [66, 259] on link "Exploitation" at bounding box center [39, 254] width 53 height 9
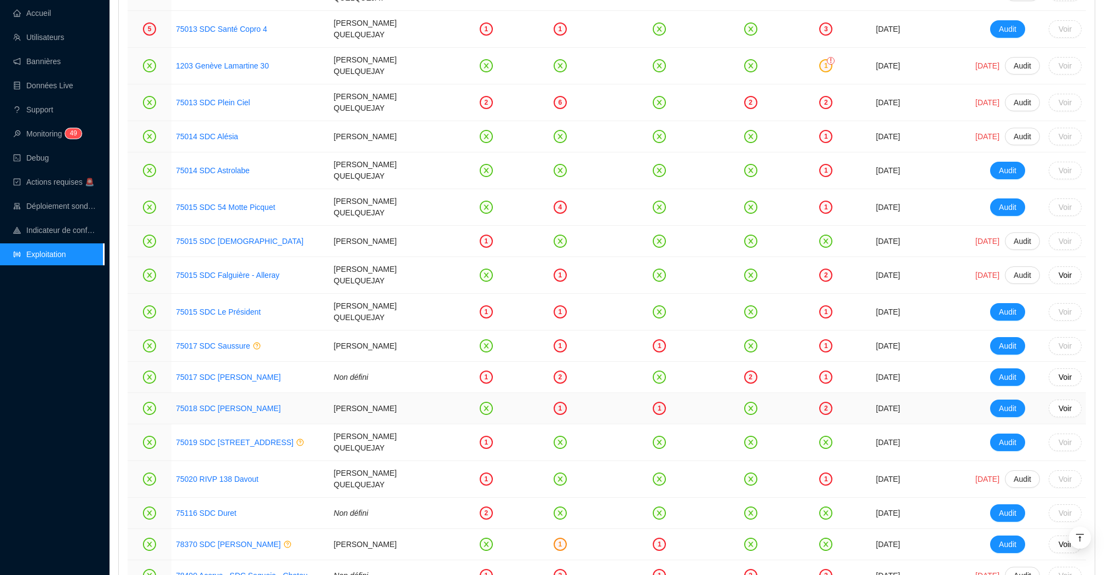
scroll to position [1912, 0]
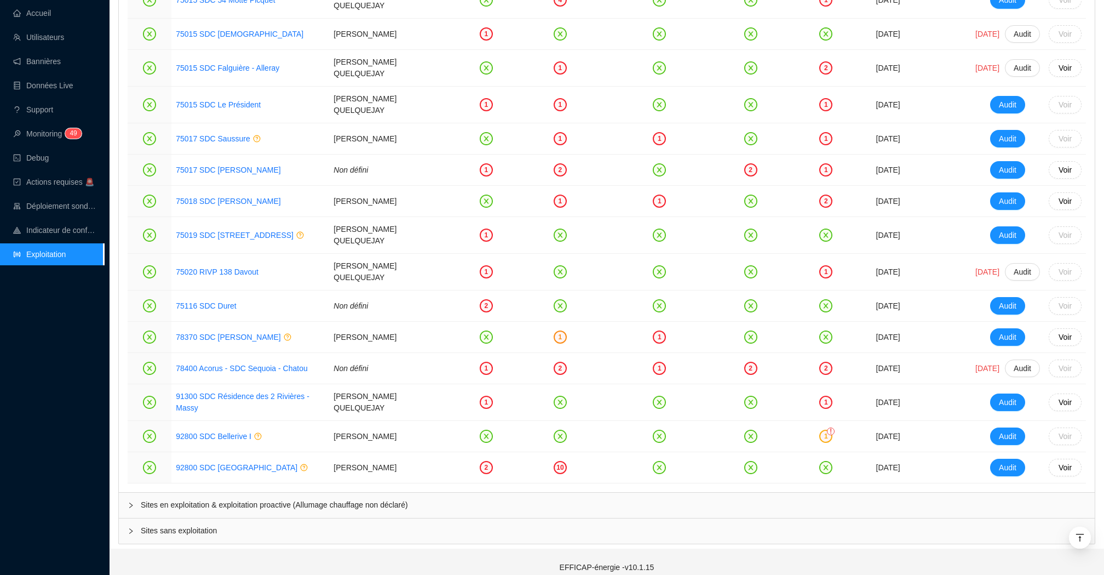
click at [371, 499] on span "Sites en exploitation & exploitation proactive (Allumage chauffage non déclaré)" at bounding box center [613, 505] width 945 height 12
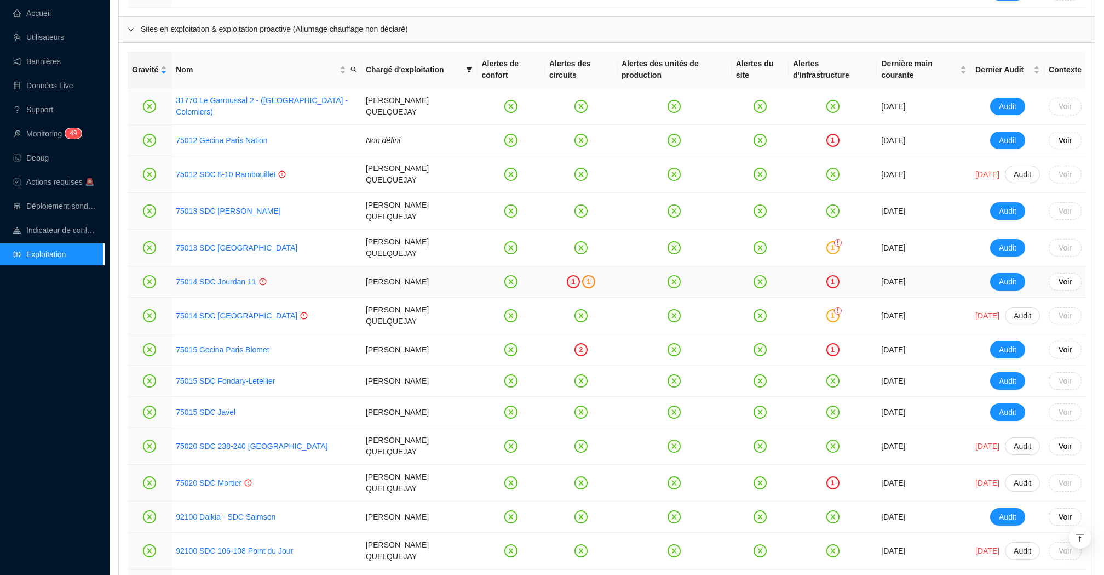
scroll to position [2361, 0]
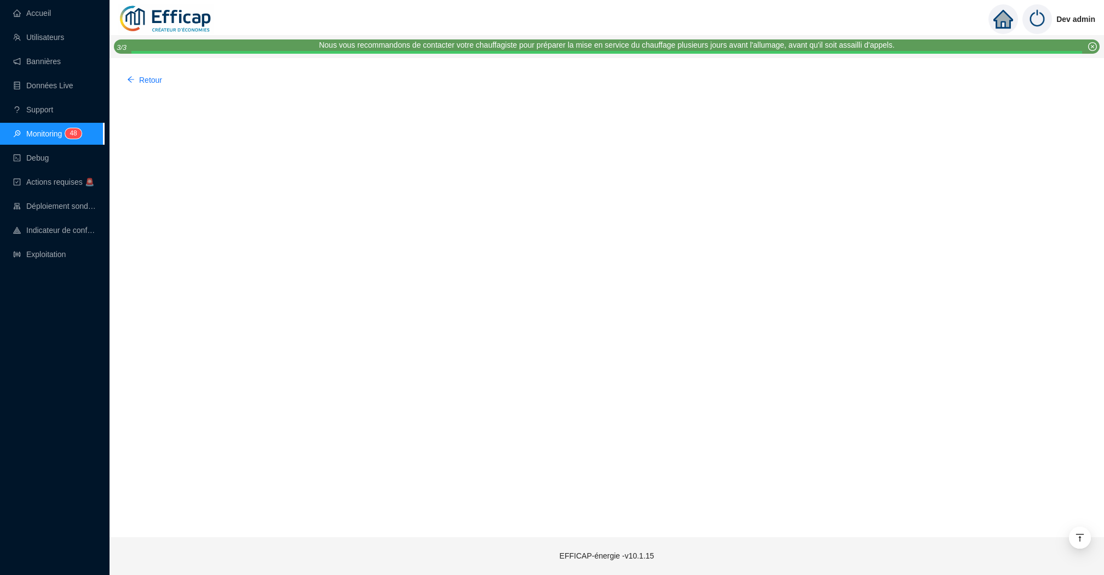
click at [77, 136] on span "8" at bounding box center [75, 133] width 4 height 10
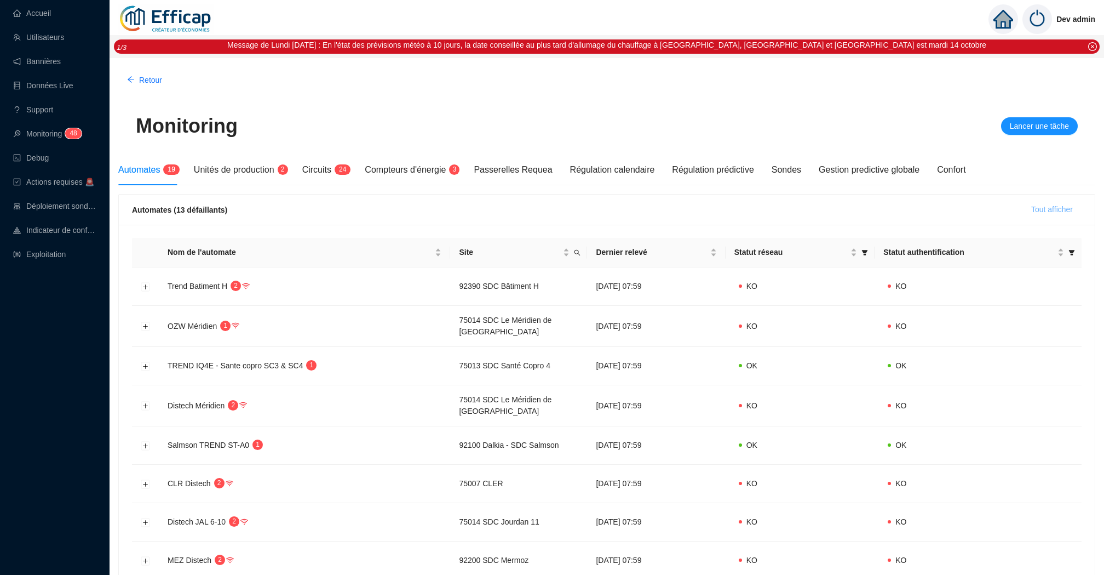
click at [1043, 207] on span "Tout afficher" at bounding box center [1052, 210] width 42 height 12
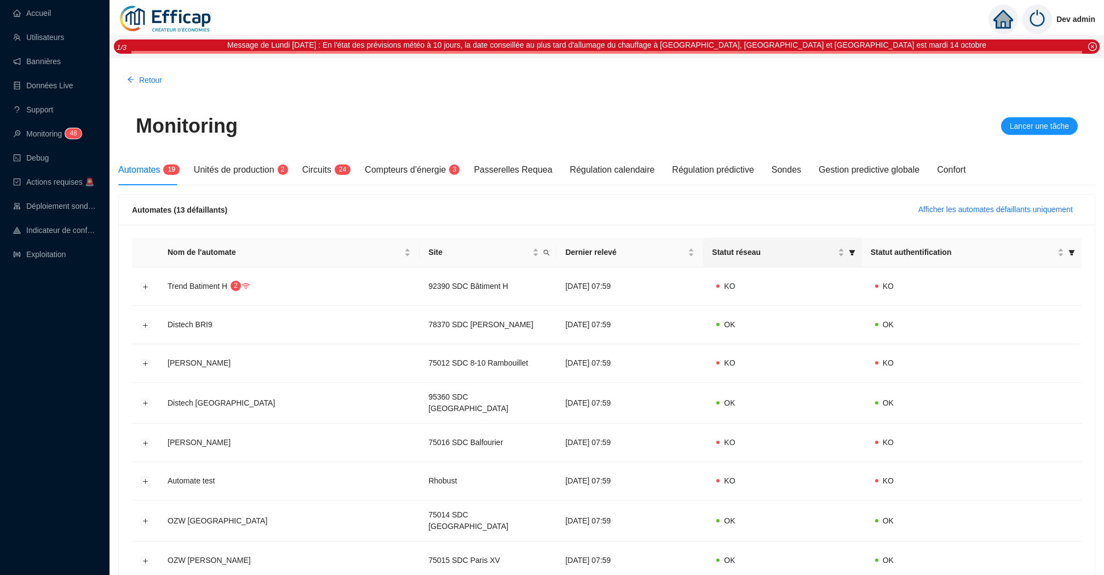
scroll to position [9, 0]
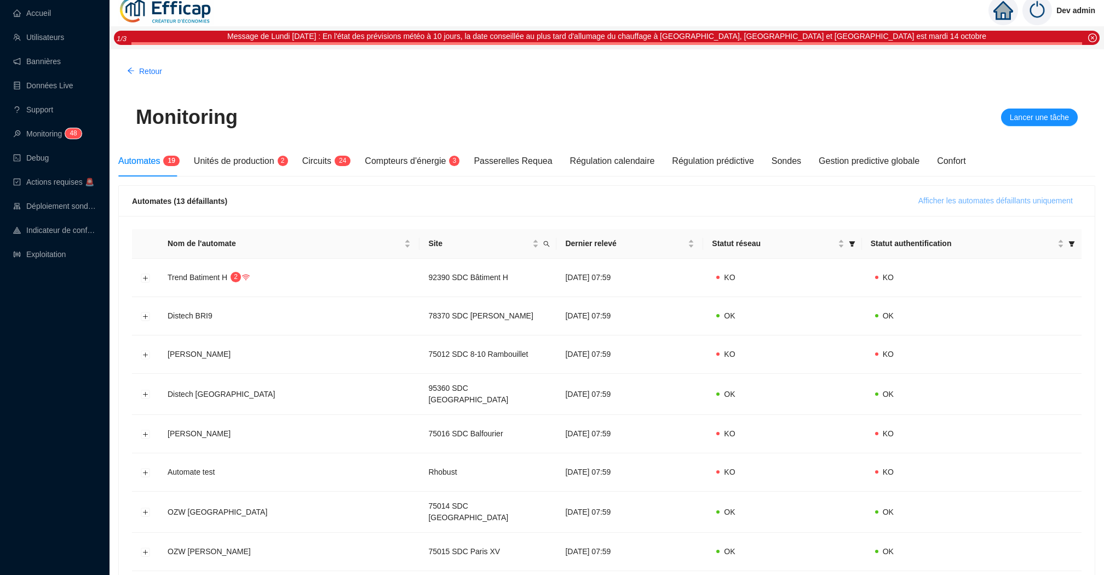
click at [938, 199] on span "Afficher les automates défaillants uniquement" at bounding box center [996, 201] width 154 height 12
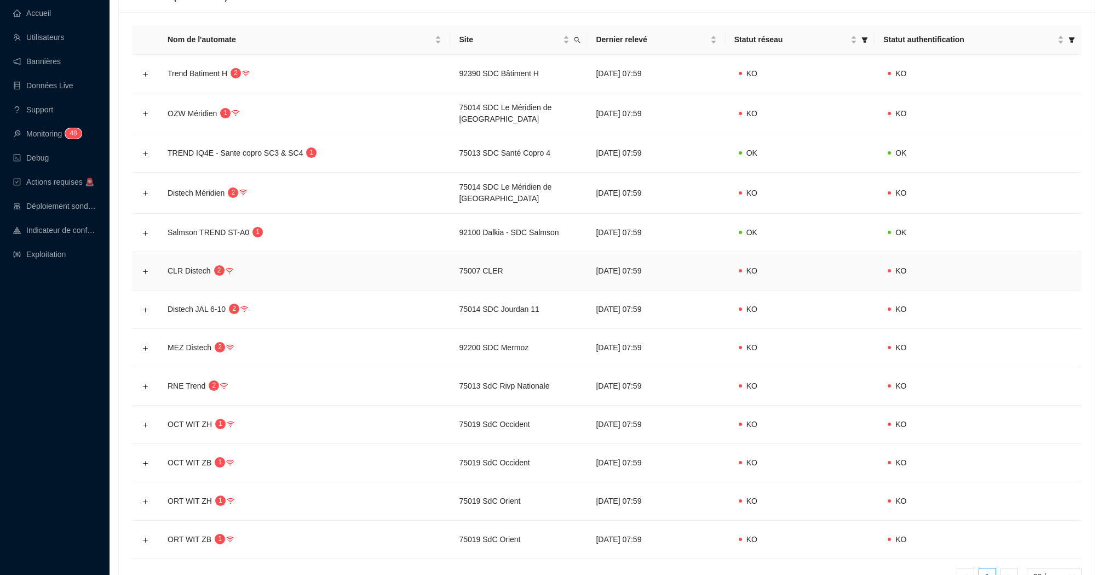
scroll to position [213, 0]
click at [142, 188] on button "Développer la ligne" at bounding box center [145, 192] width 9 height 9
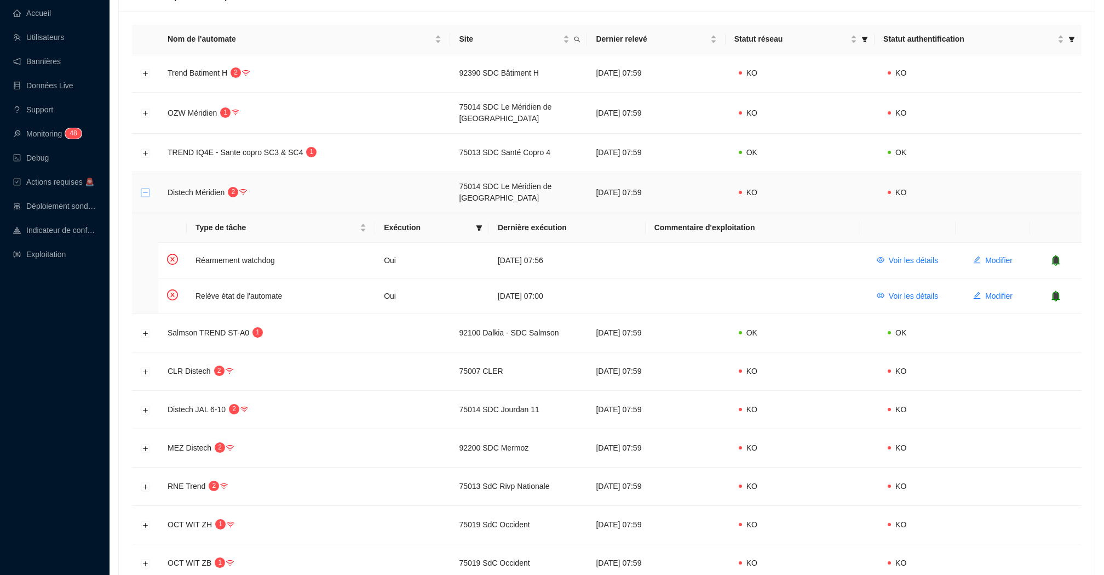
click at [142, 188] on button "Réduire la ligne" at bounding box center [145, 192] width 9 height 9
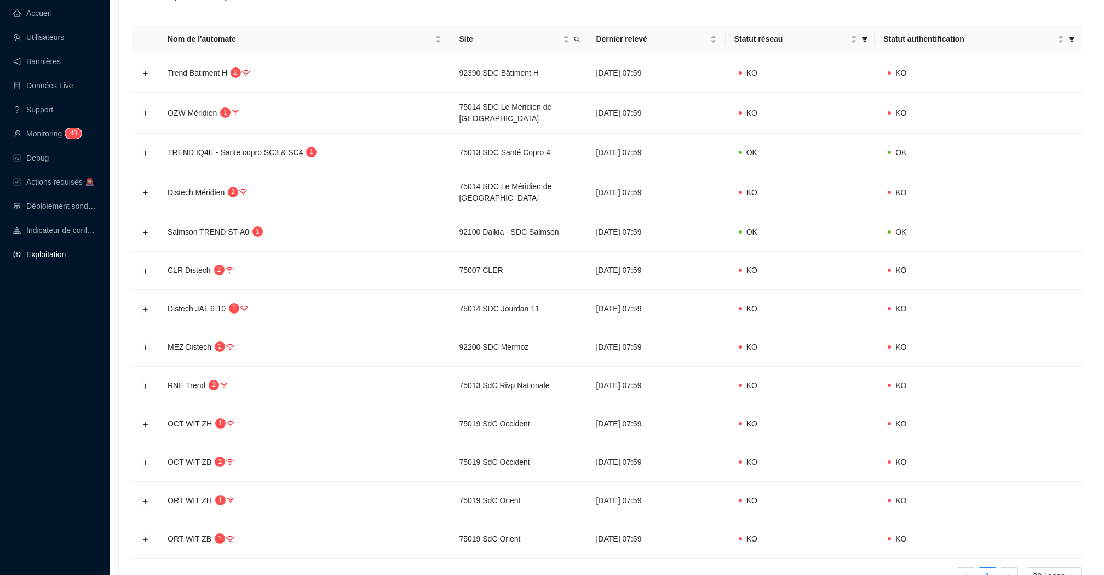
click at [43, 253] on link "Exploitation" at bounding box center [39, 254] width 53 height 9
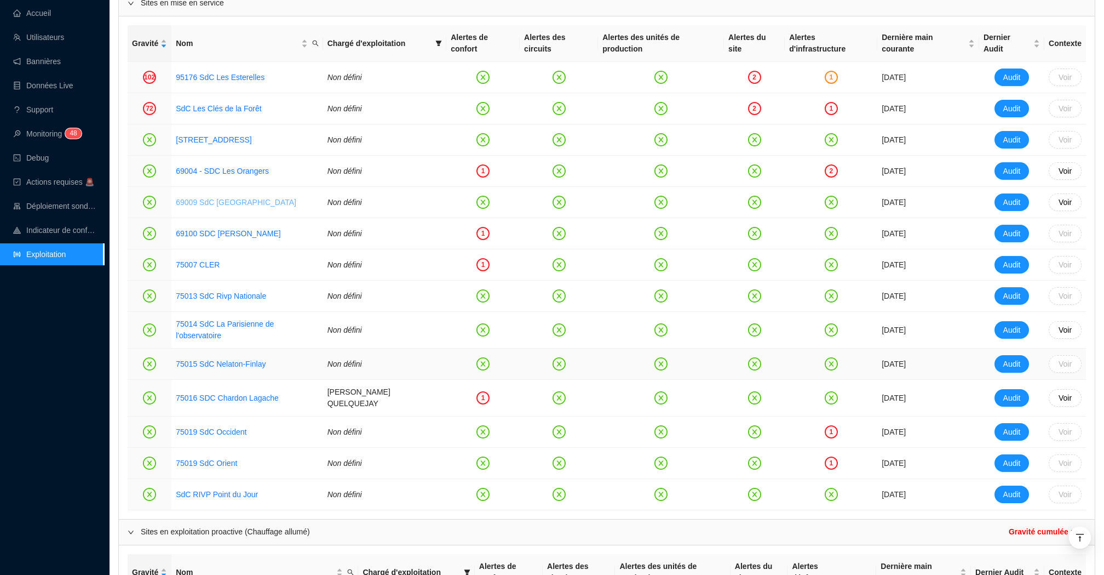
scroll to position [537, 0]
